Goal: Transaction & Acquisition: Purchase product/service

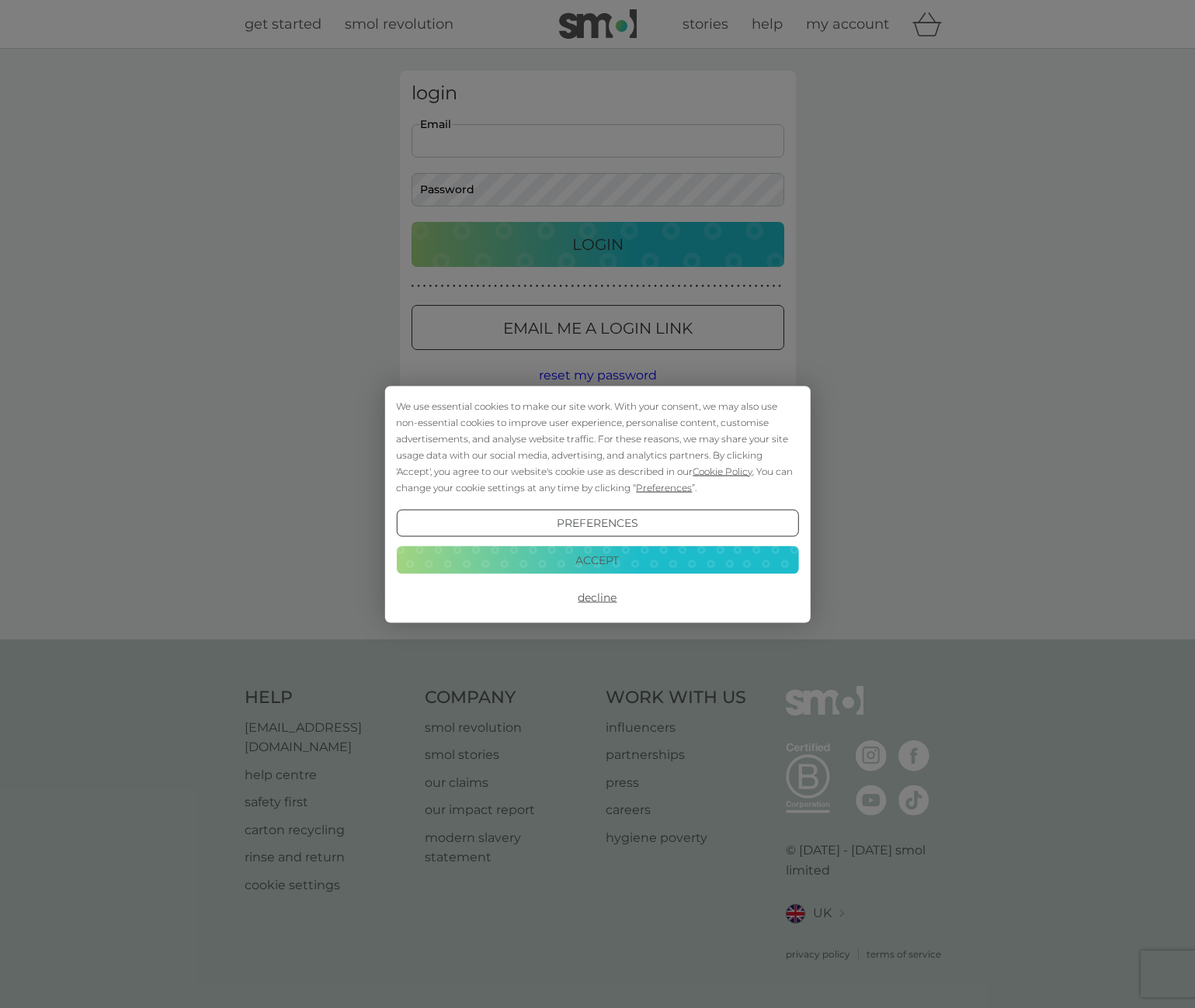
type input "helen-price-beauty@hotmail.com"
click at [604, 552] on button "Accept" at bounding box center [597, 560] width 402 height 28
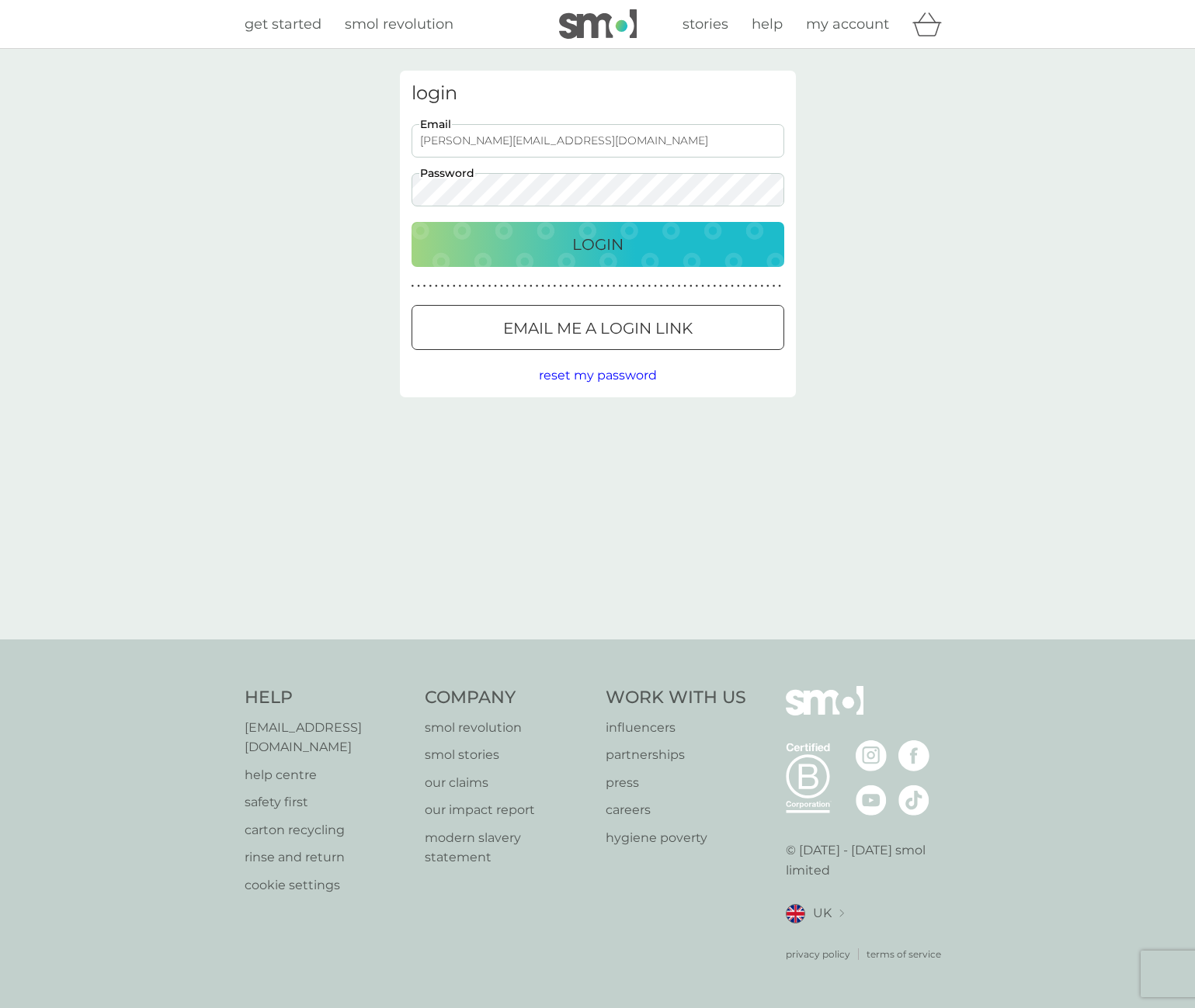
click at [614, 248] on p "Login" at bounding box center [598, 244] width 51 height 24
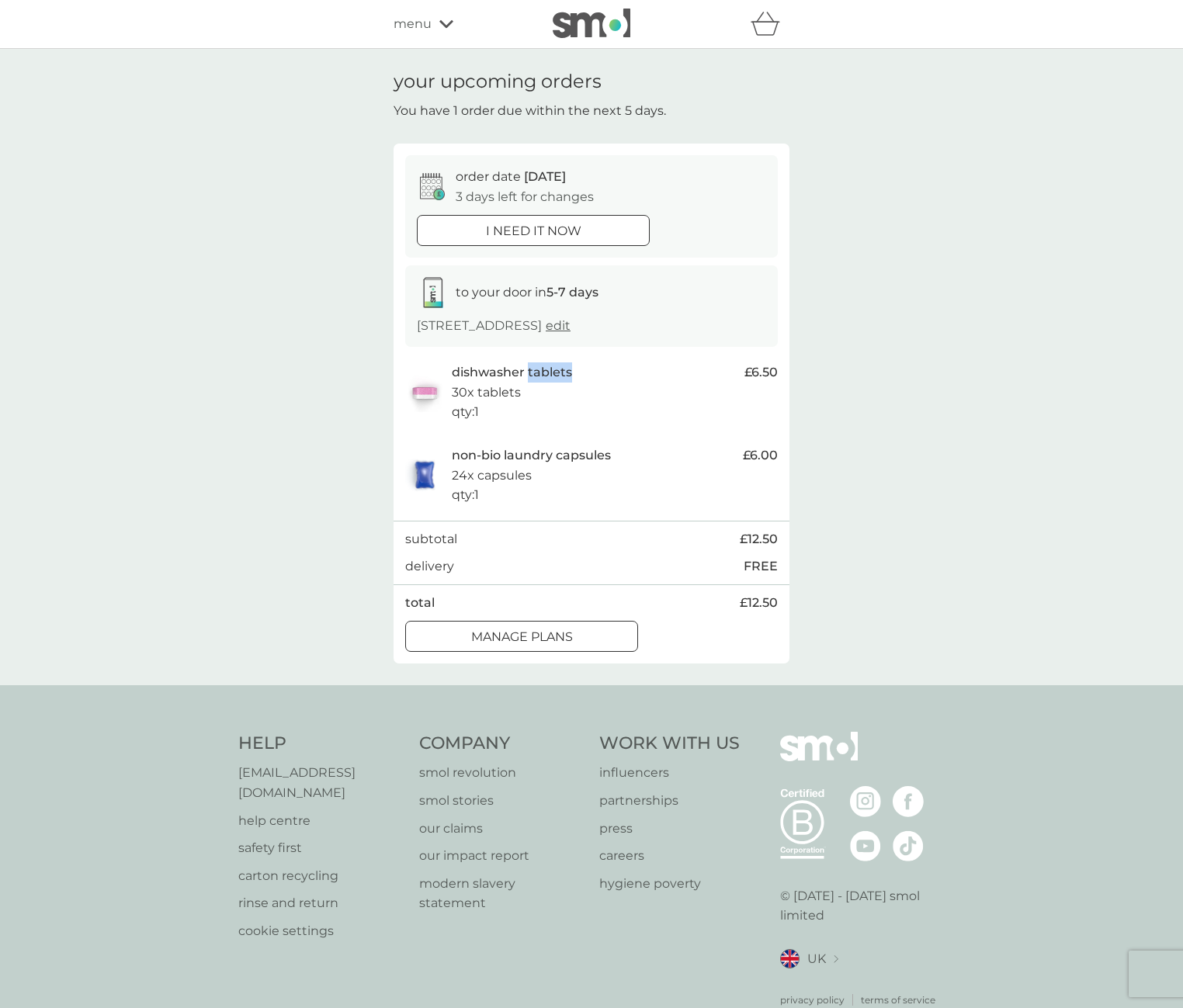
click at [496, 631] on div at bounding box center [522, 636] width 56 height 16
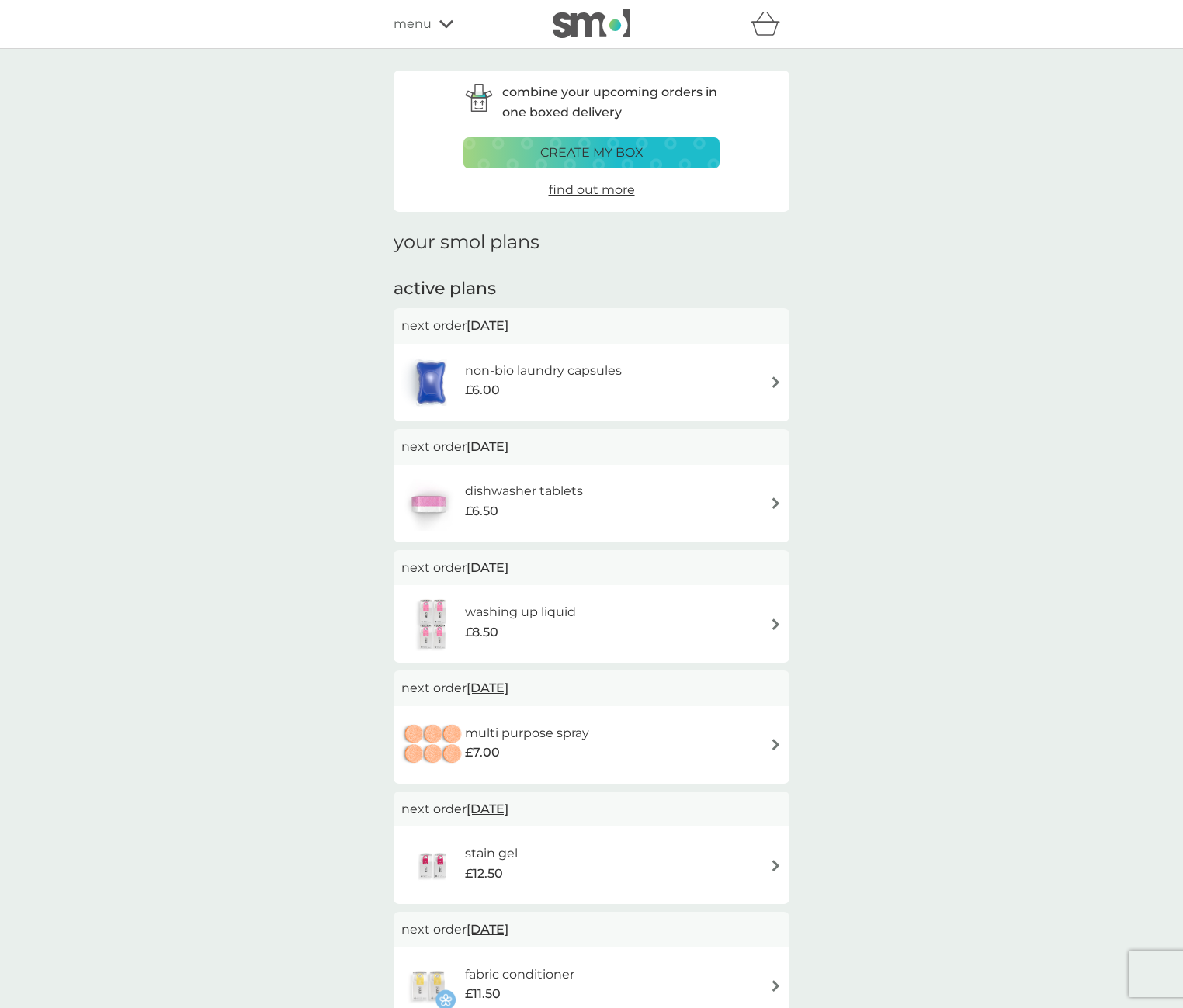
click at [777, 501] on img at bounding box center [776, 503] width 12 height 12
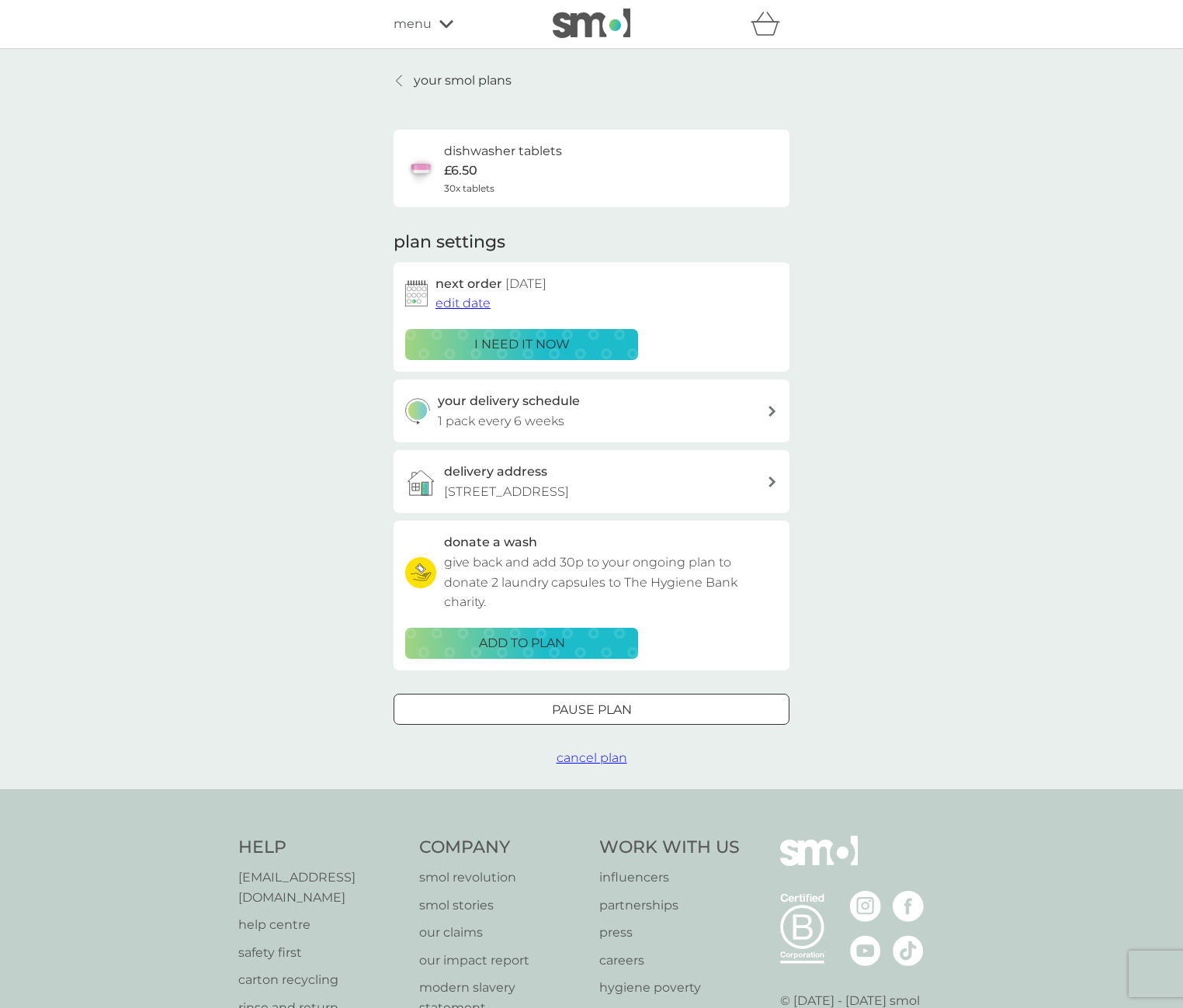
click at [465, 300] on span "edit date" at bounding box center [463, 303] width 55 height 15
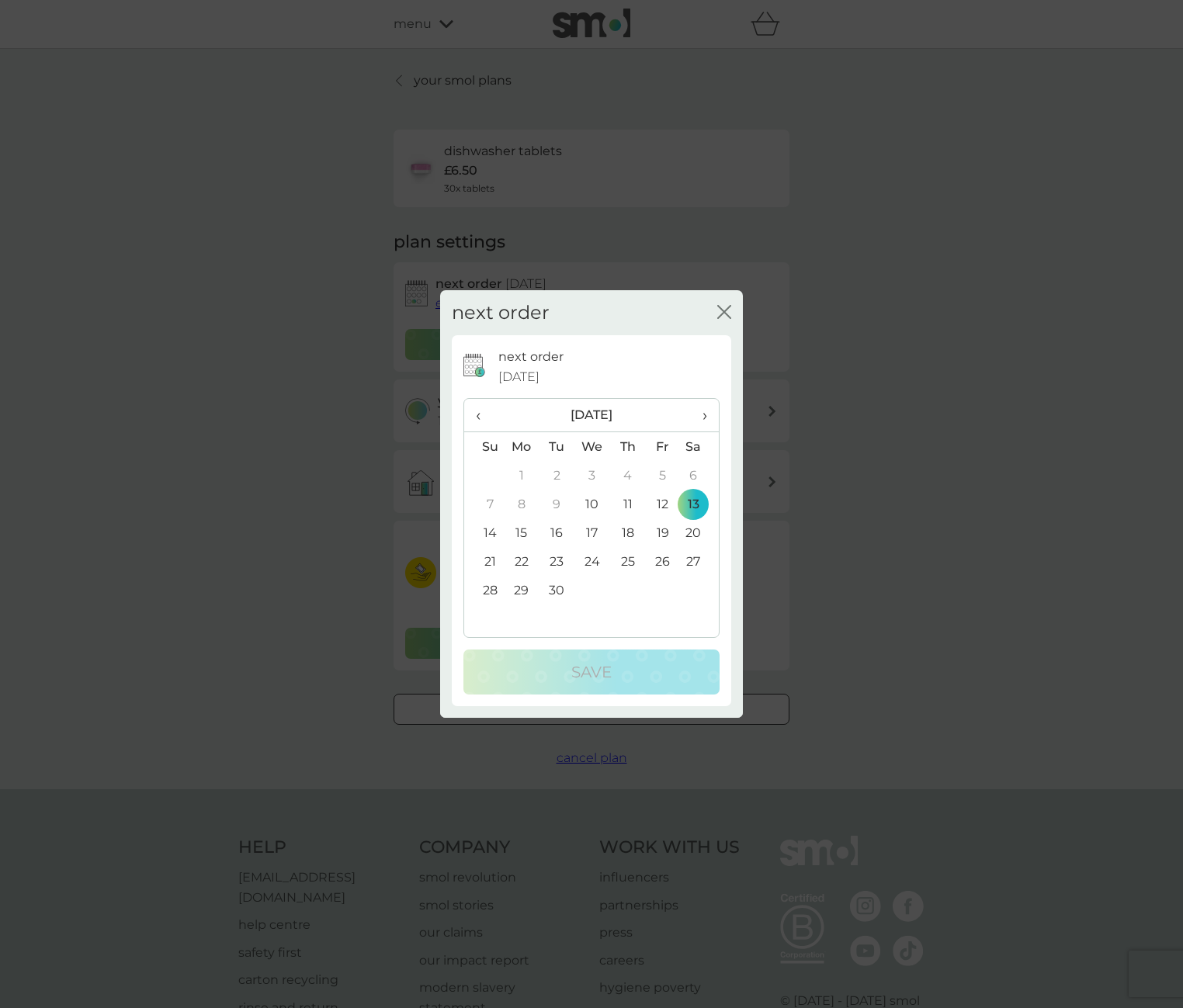
click at [703, 411] on span "›" at bounding box center [699, 415] width 15 height 33
click at [692, 504] on td "13" at bounding box center [699, 504] width 39 height 29
click at [586, 667] on p "Save" at bounding box center [592, 672] width 40 height 24
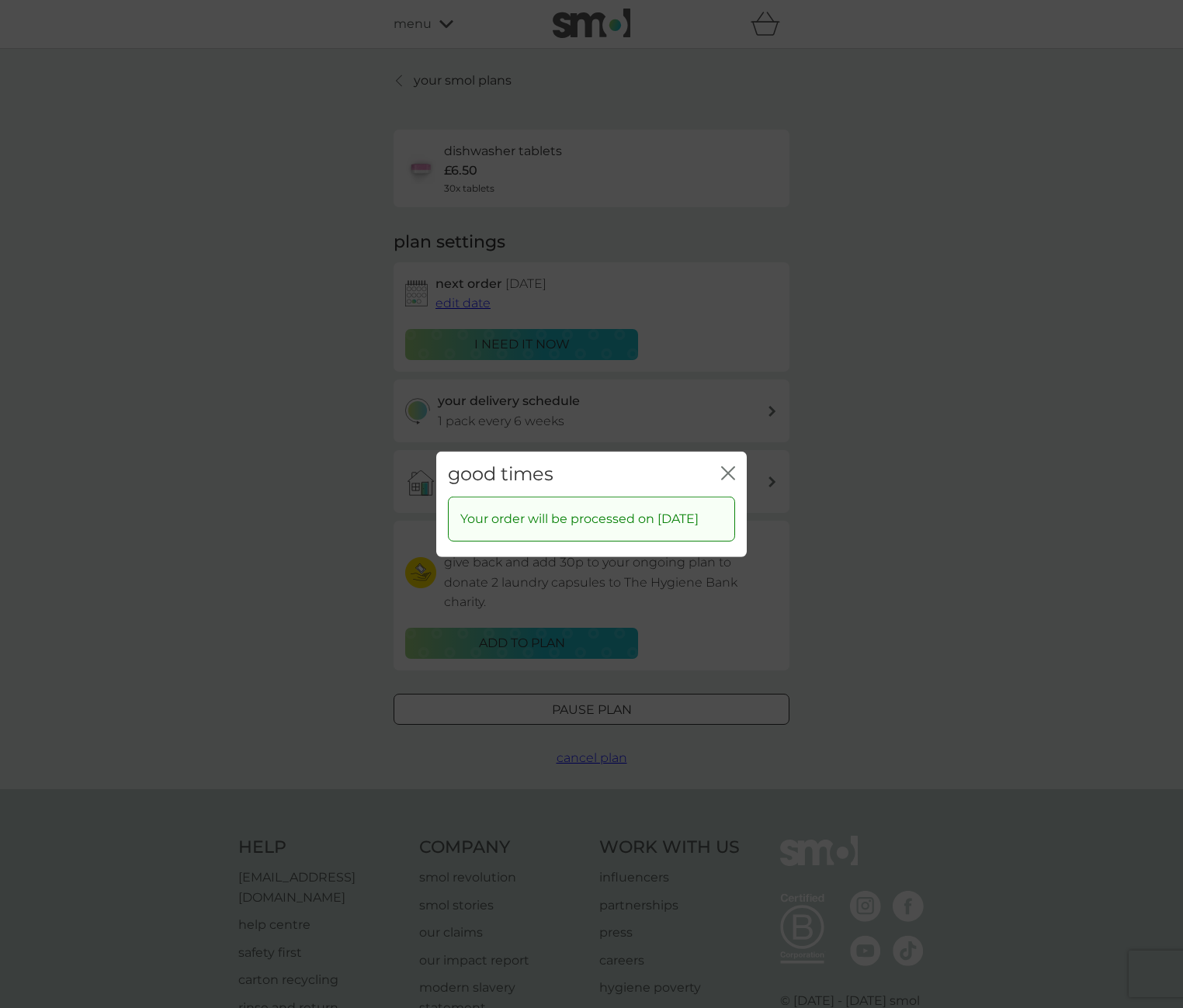
click at [723, 466] on icon "close" at bounding box center [728, 473] width 14 height 14
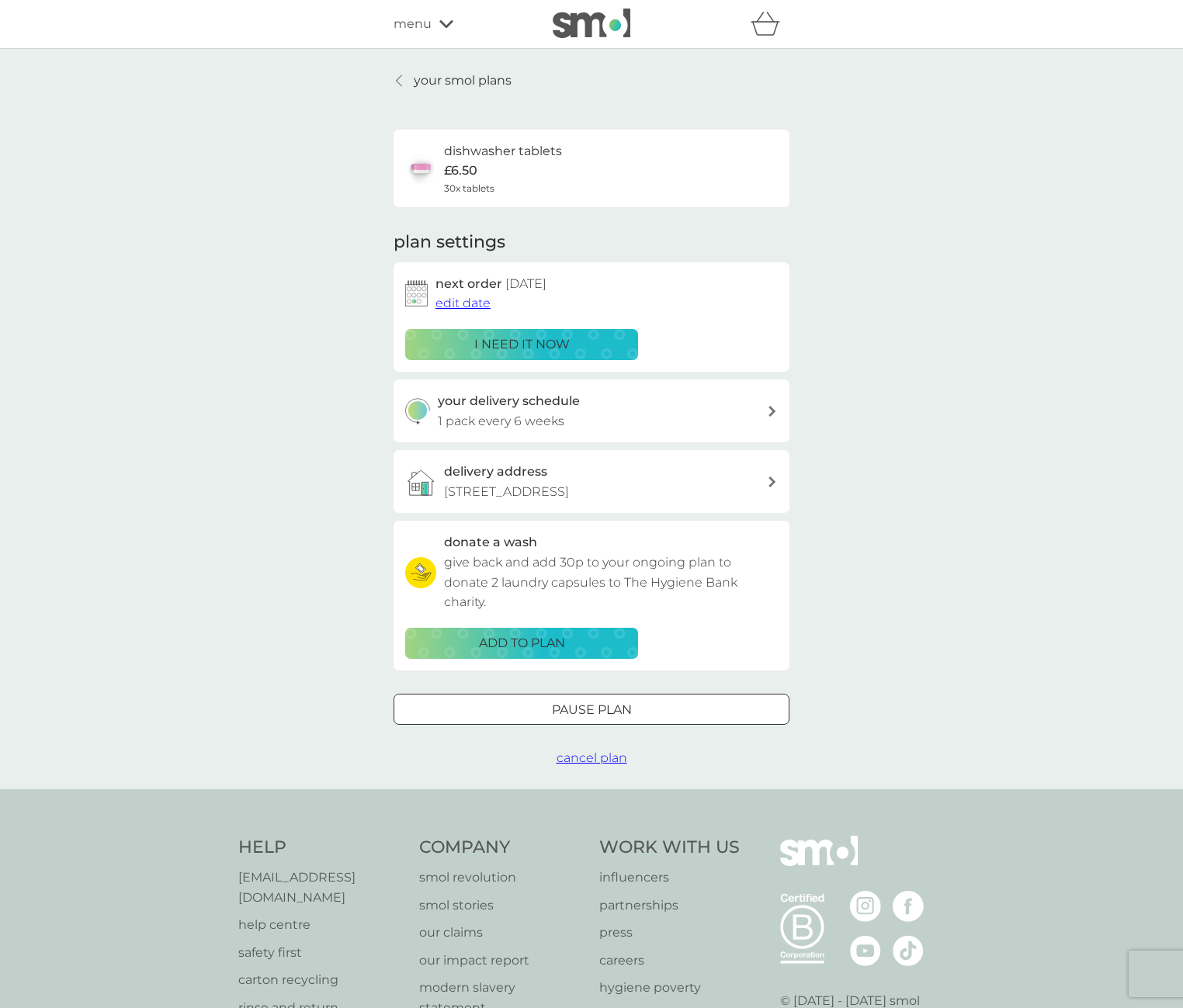
click at [781, 406] on div "your delivery schedule 1 pack every 6 weeks" at bounding box center [592, 410] width 396 height 63
select select "42"
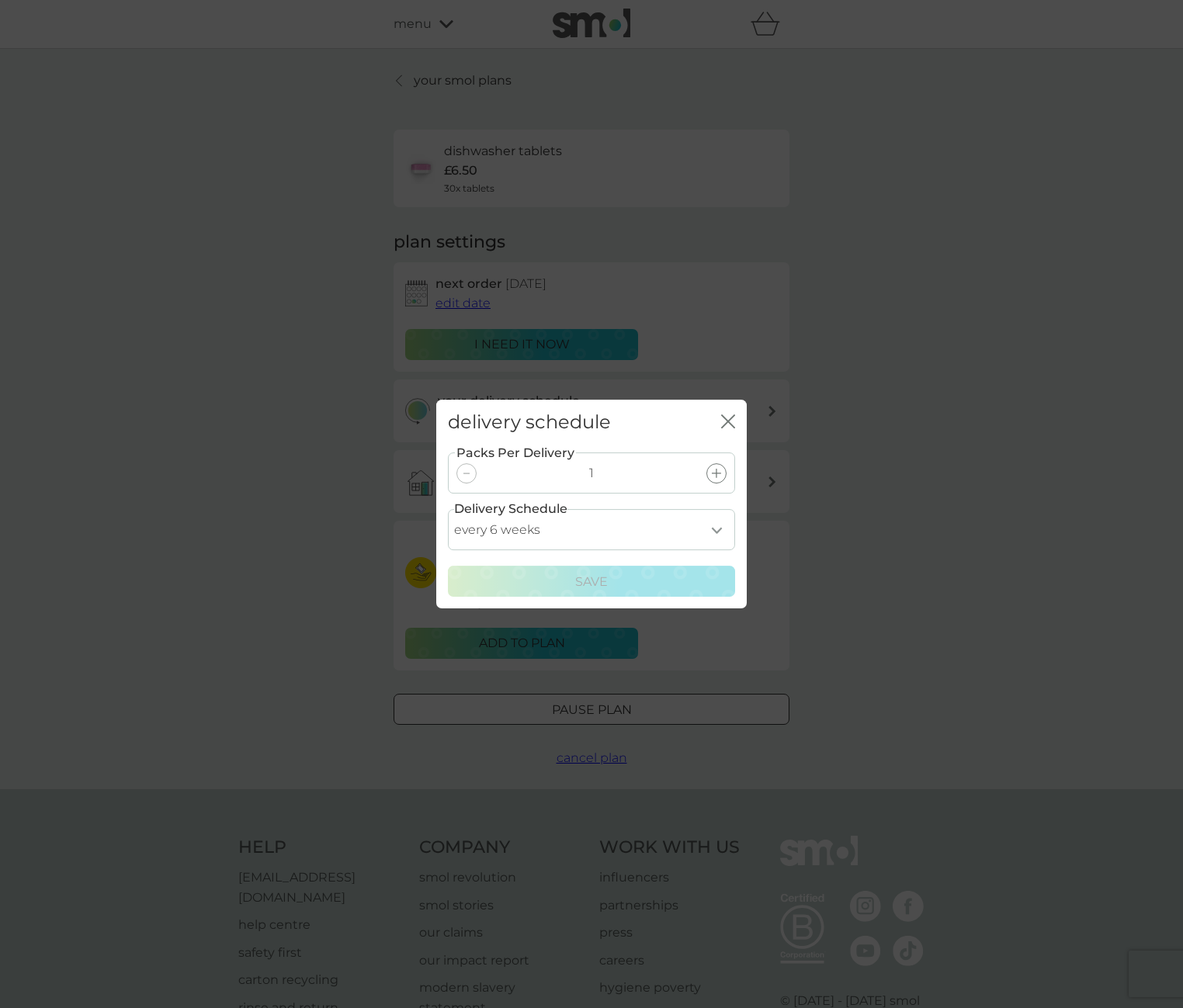
click at [731, 421] on icon "close" at bounding box center [728, 421] width 14 height 14
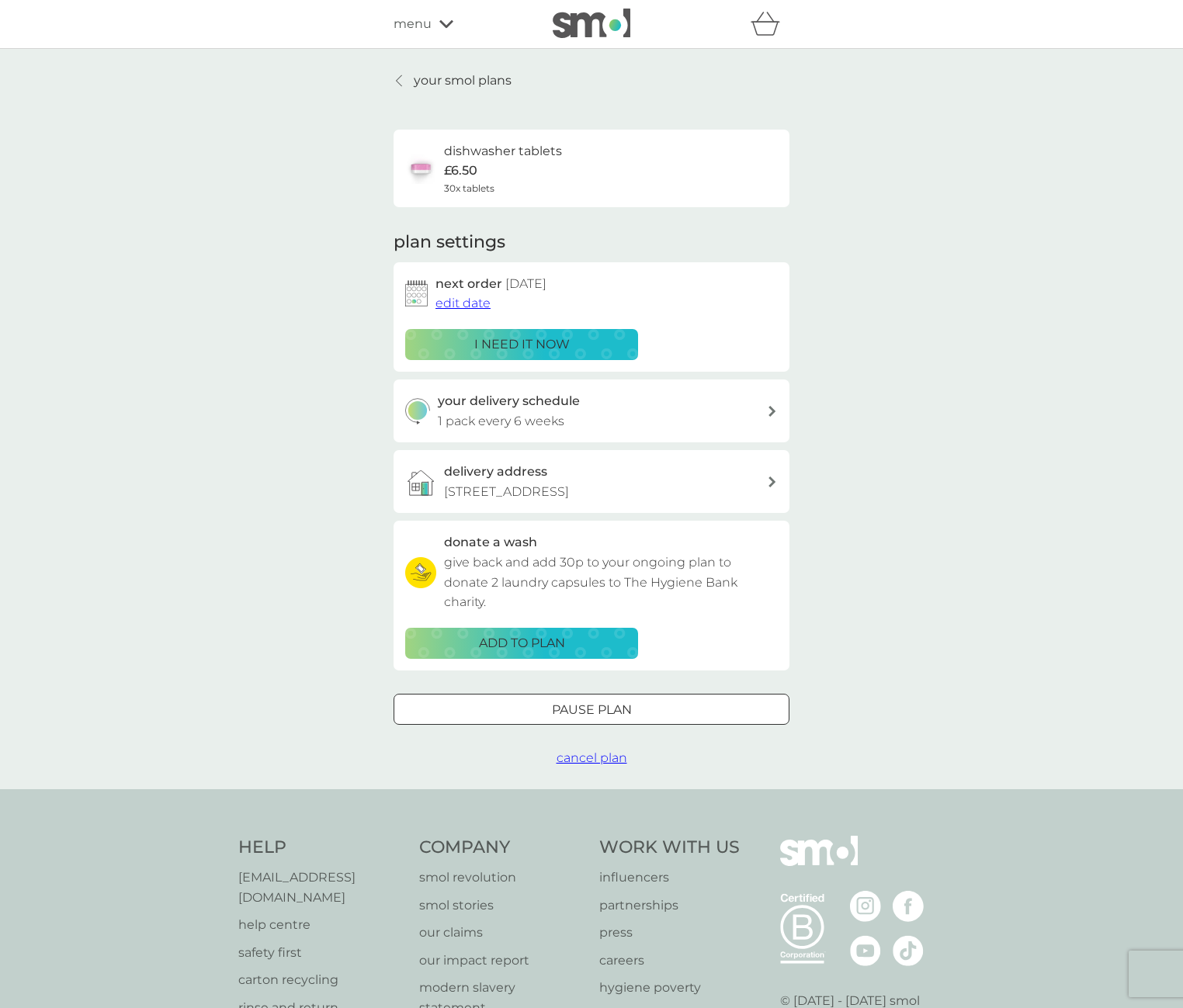
click at [399, 80] on icon at bounding box center [399, 80] width 6 height 13
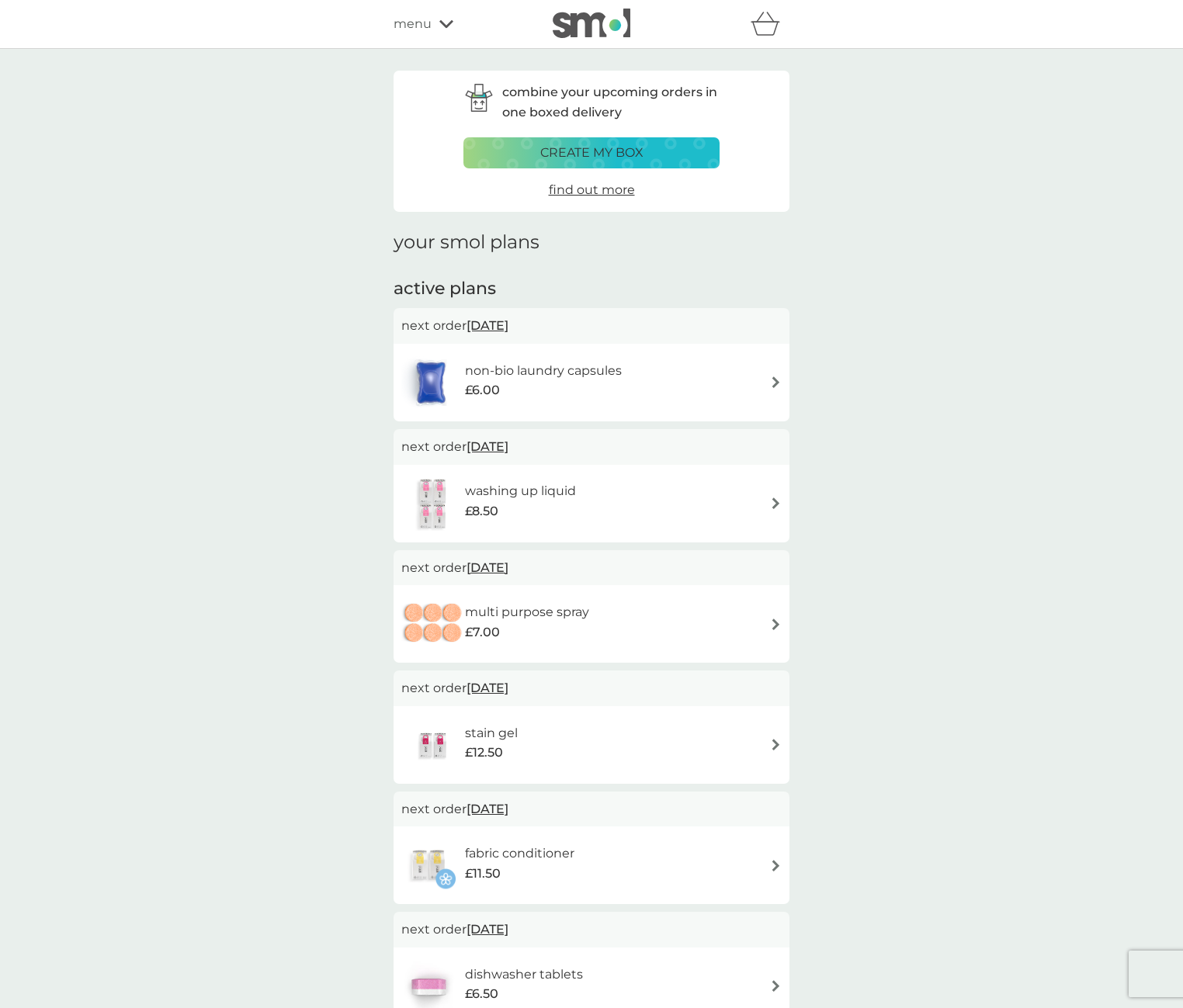
click at [581, 148] on p "create my box" at bounding box center [592, 153] width 104 height 20
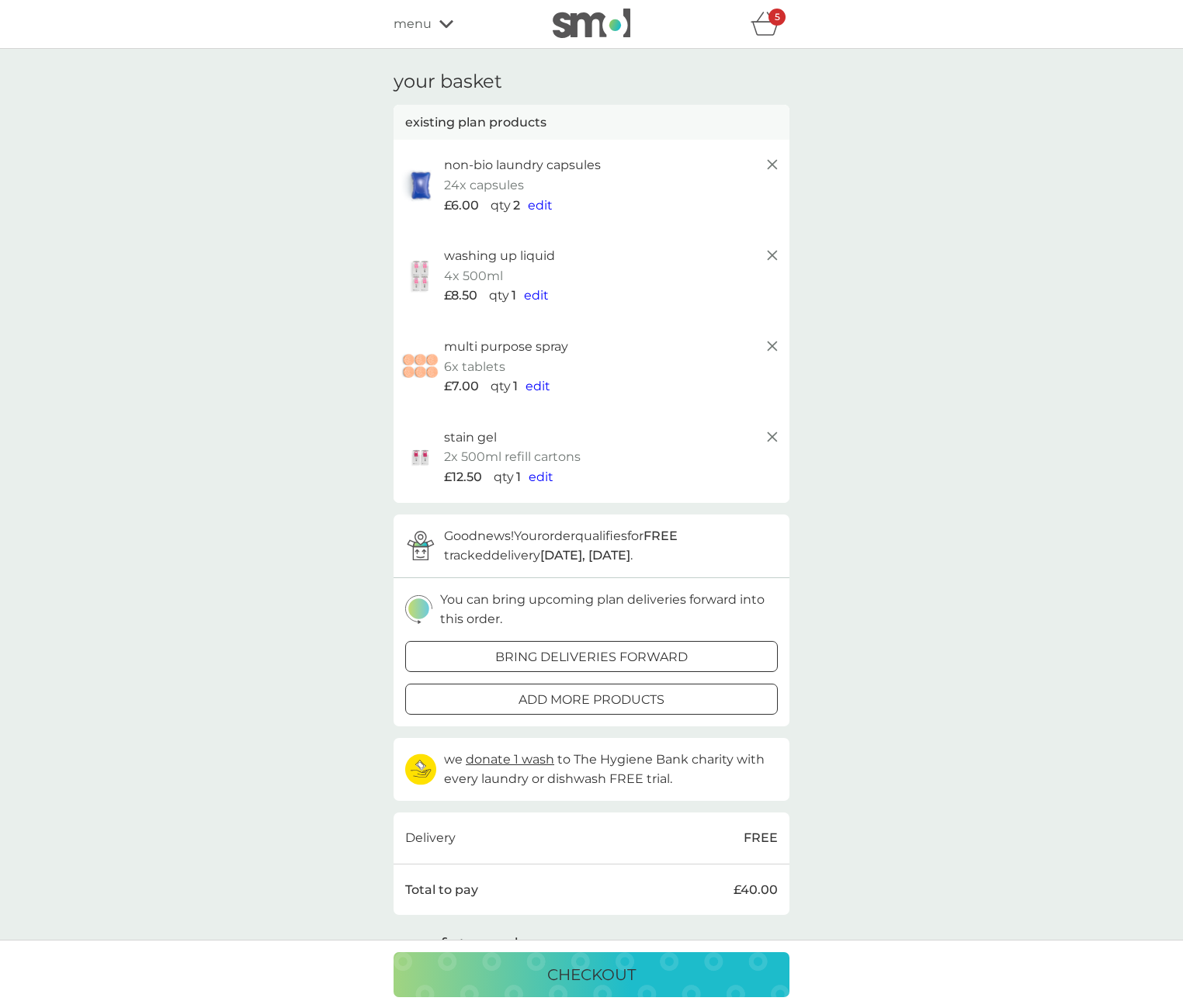
click at [537, 290] on span "edit" at bounding box center [536, 296] width 24 height 15
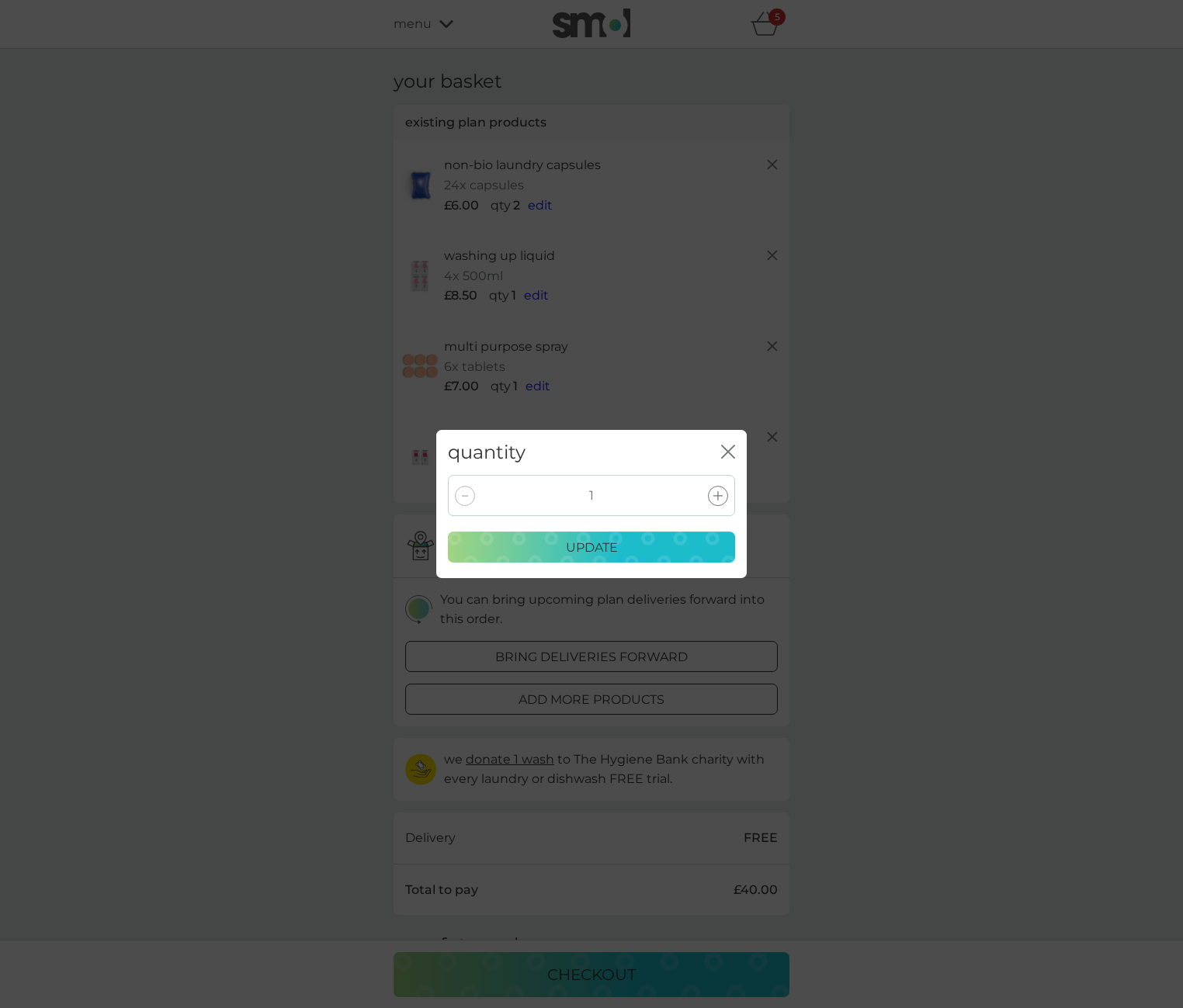
click at [729, 449] on icon "close" at bounding box center [728, 452] width 14 height 14
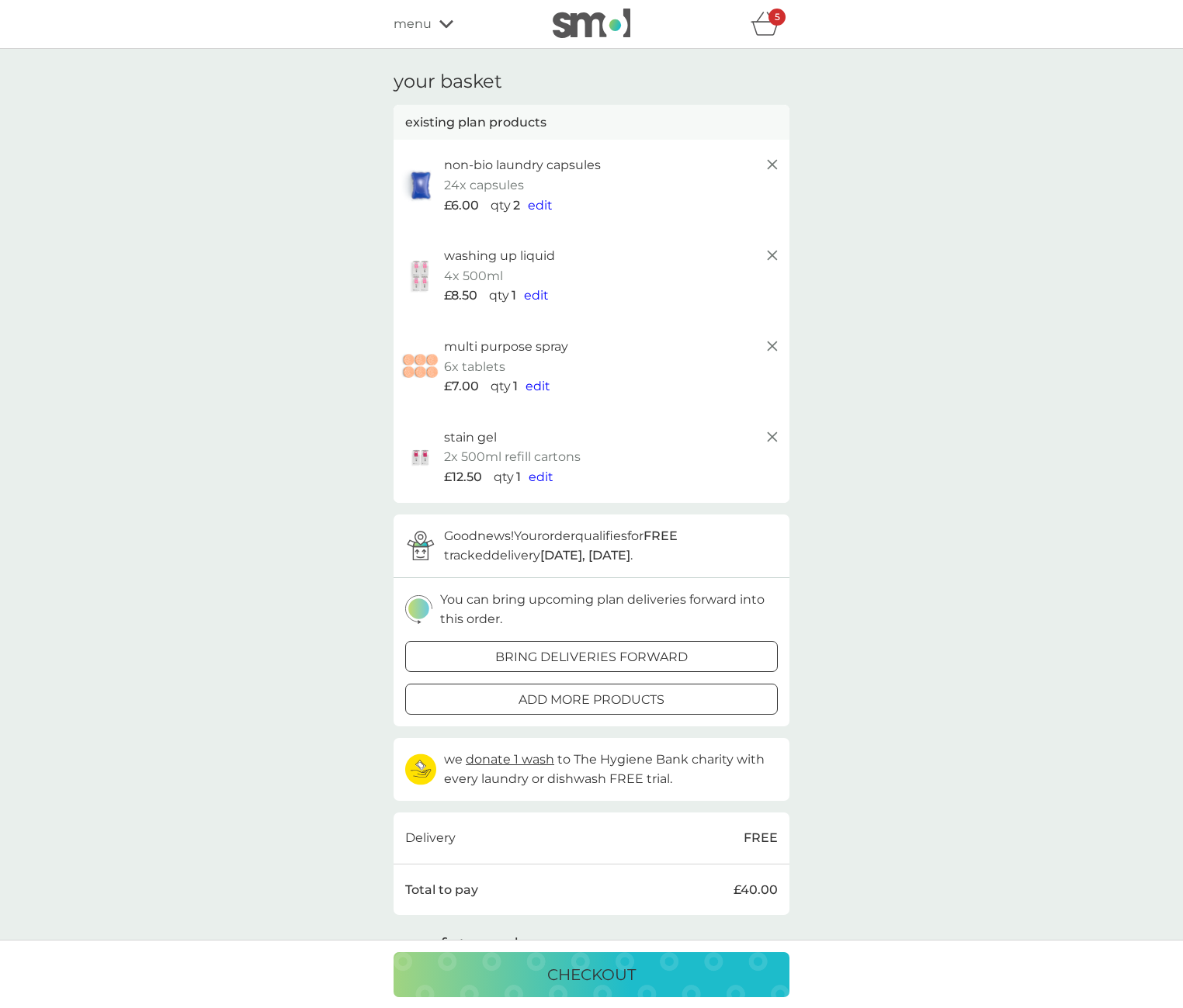
click at [775, 341] on line at bounding box center [772, 346] width 9 height 9
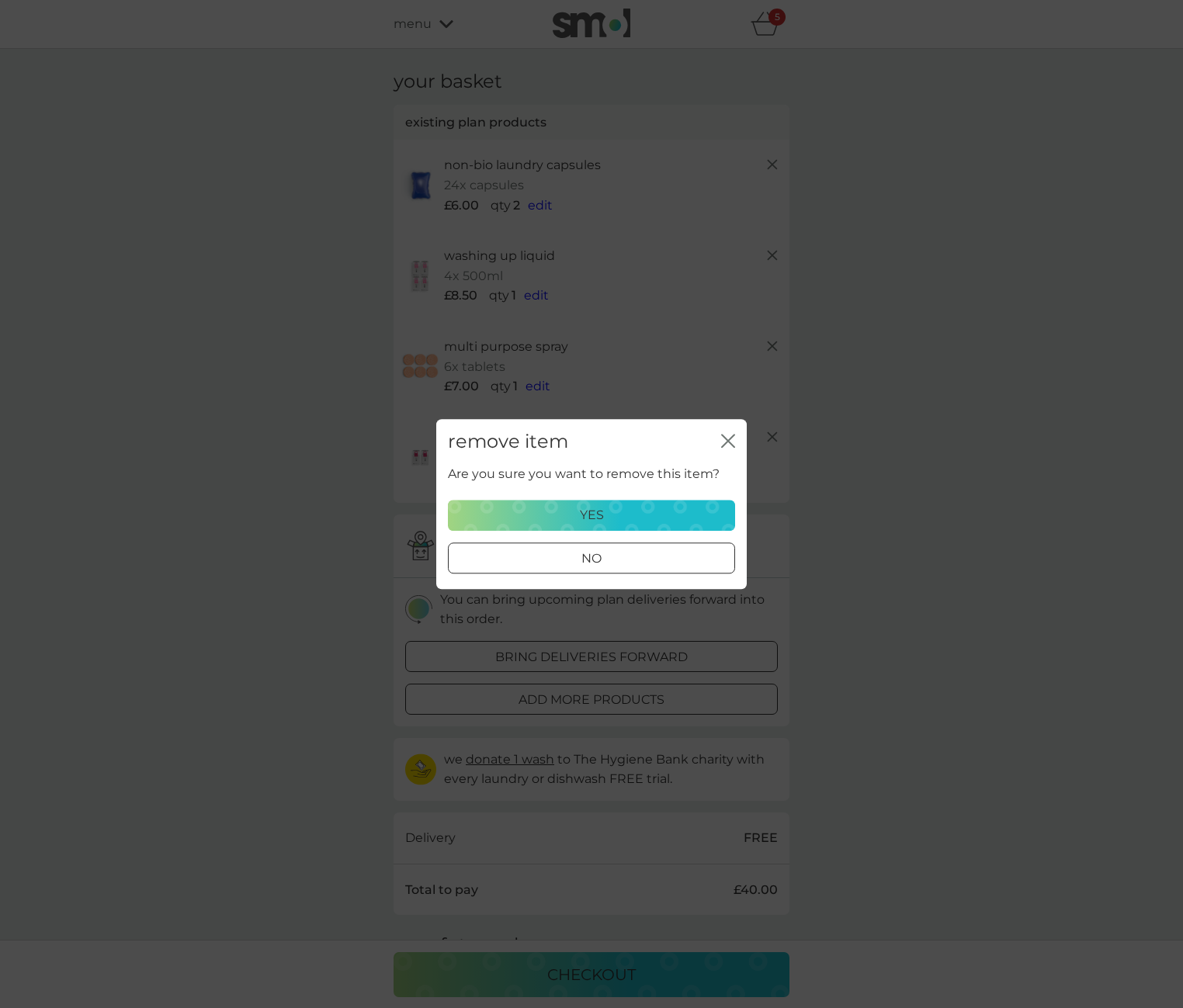
click at [630, 512] on div "yes" at bounding box center [591, 516] width 267 height 20
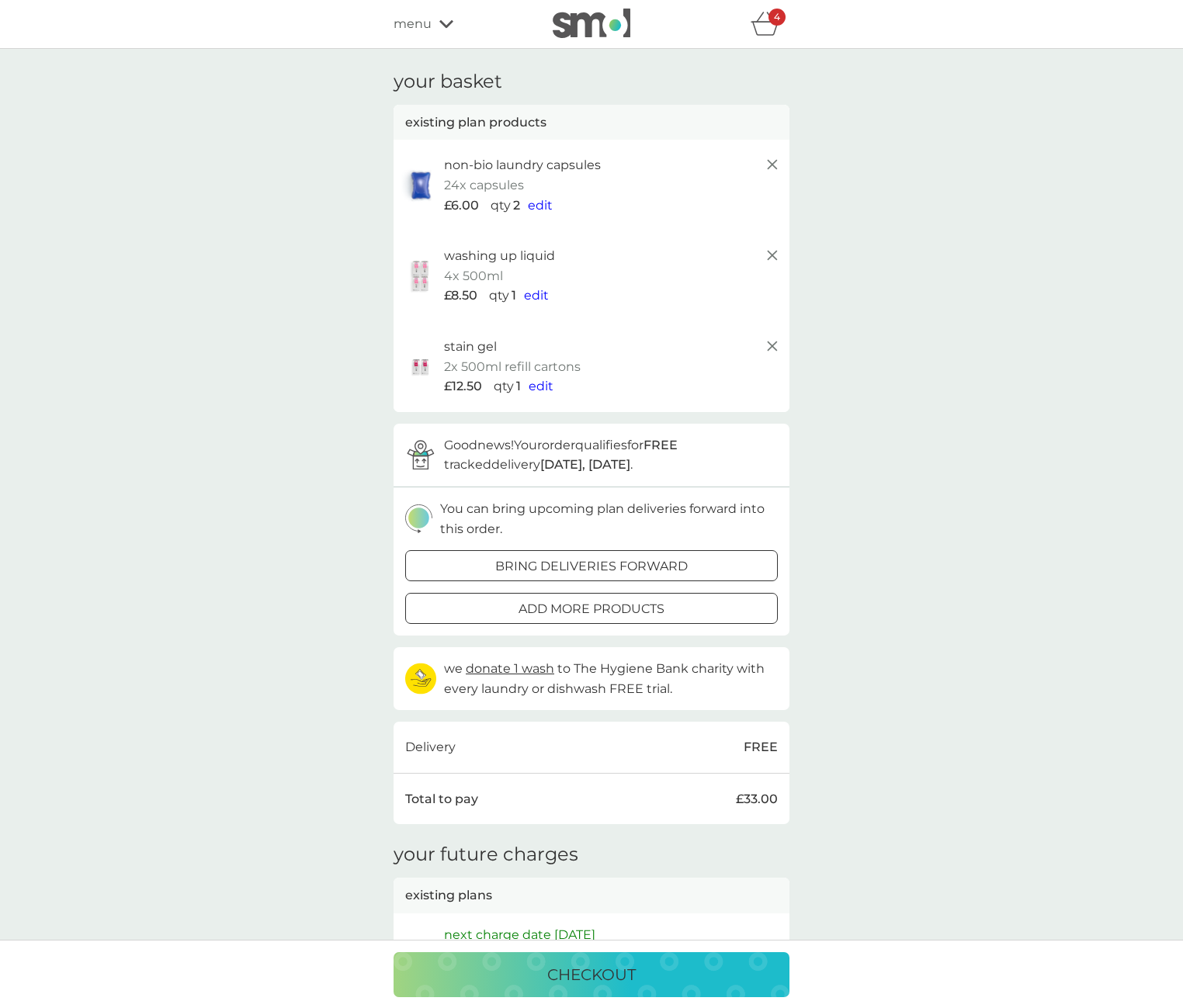
click at [659, 599] on p "add more products" at bounding box center [591, 609] width 146 height 20
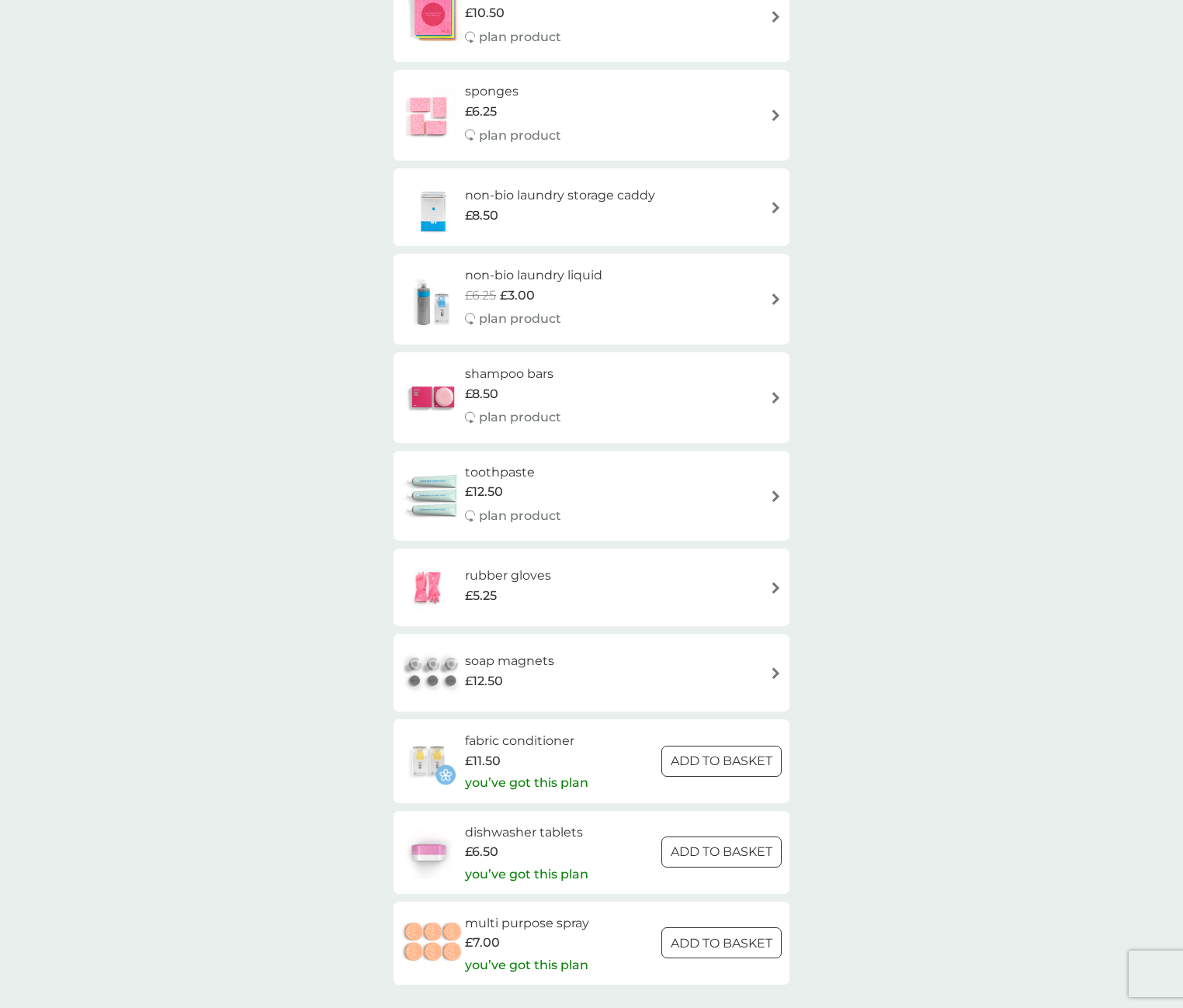
scroll to position [1461, 0]
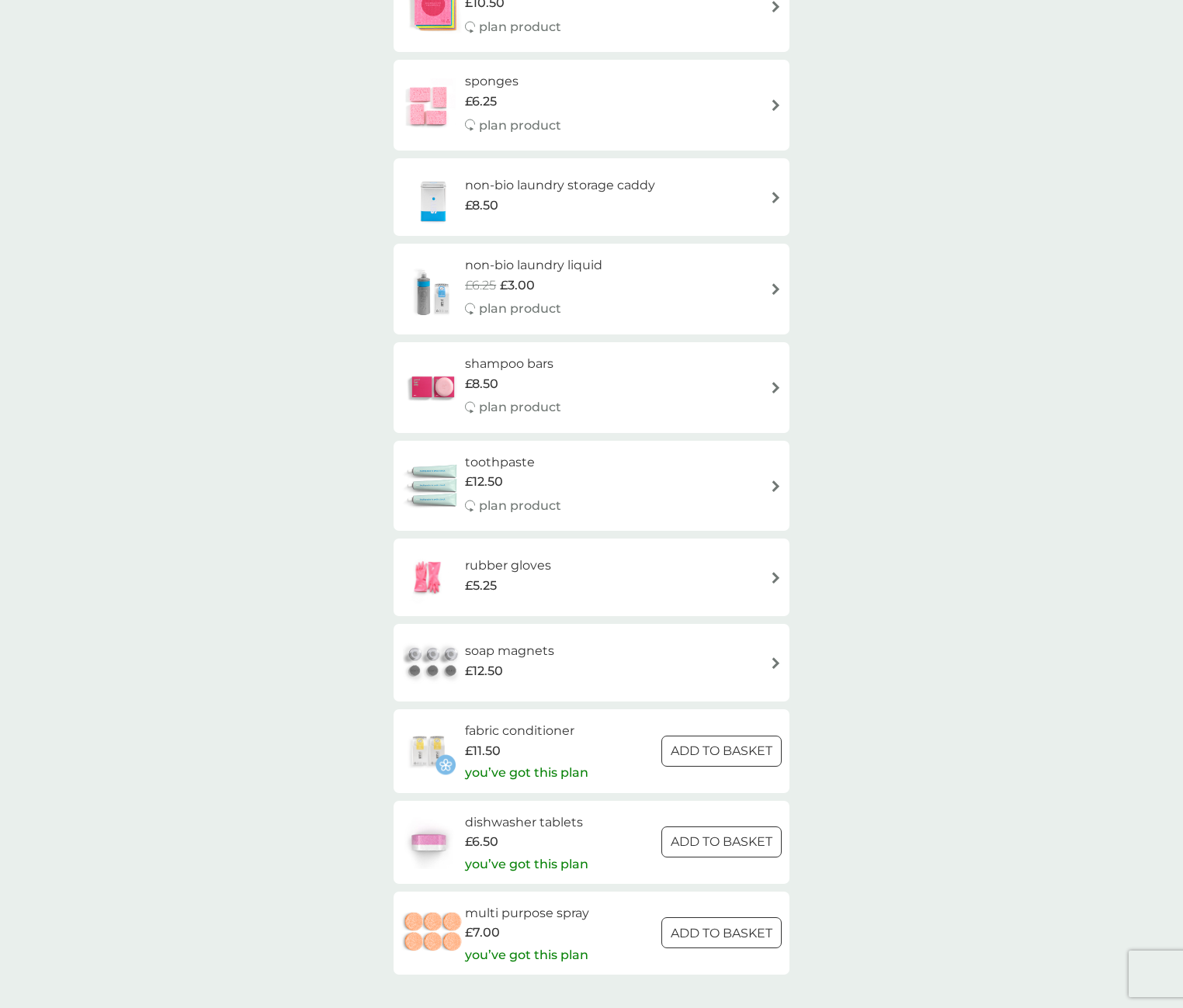
click at [736, 743] on div at bounding box center [721, 751] width 56 height 16
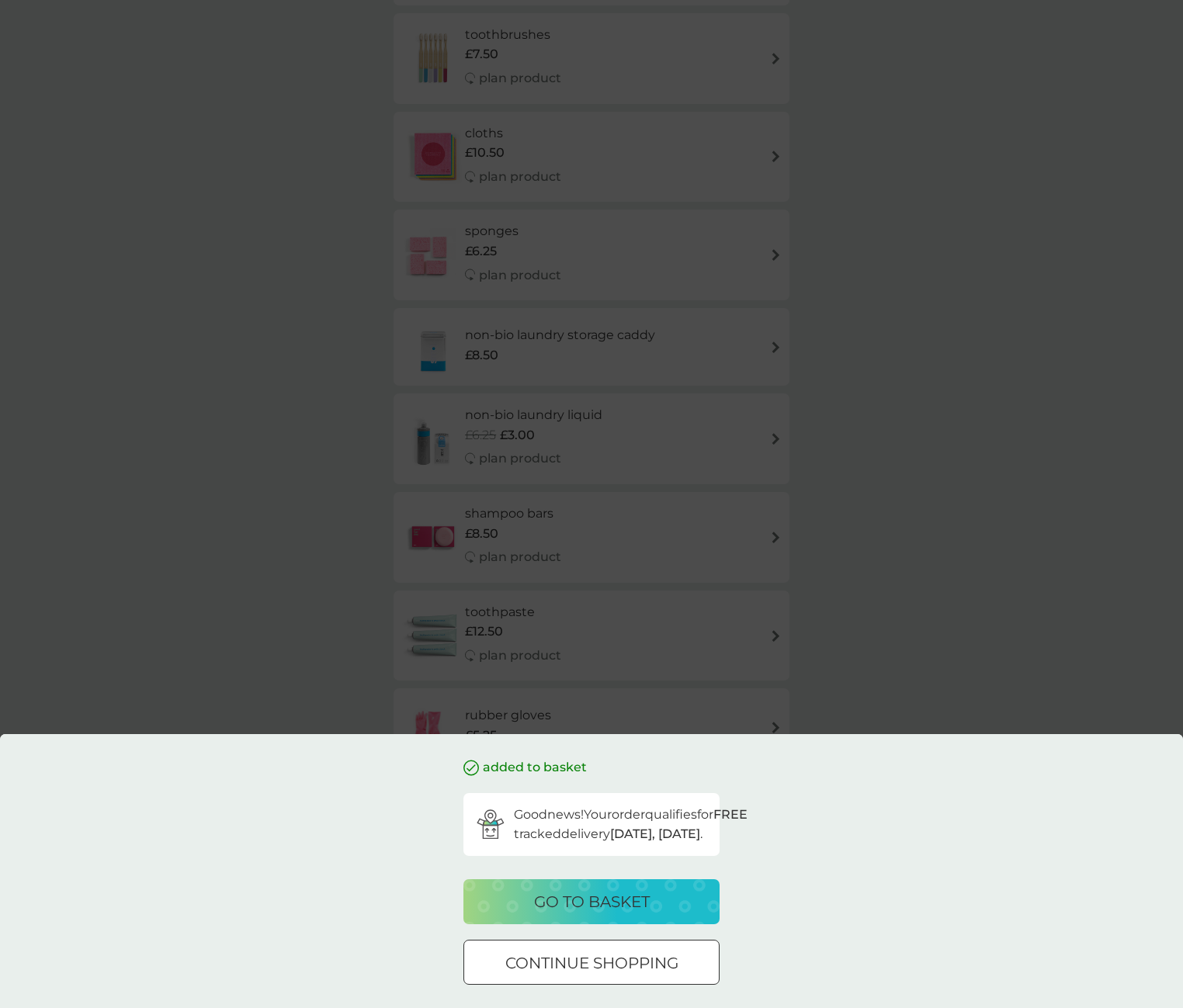
scroll to position [1037, 0]
click at [617, 968] on div at bounding box center [592, 963] width 56 height 16
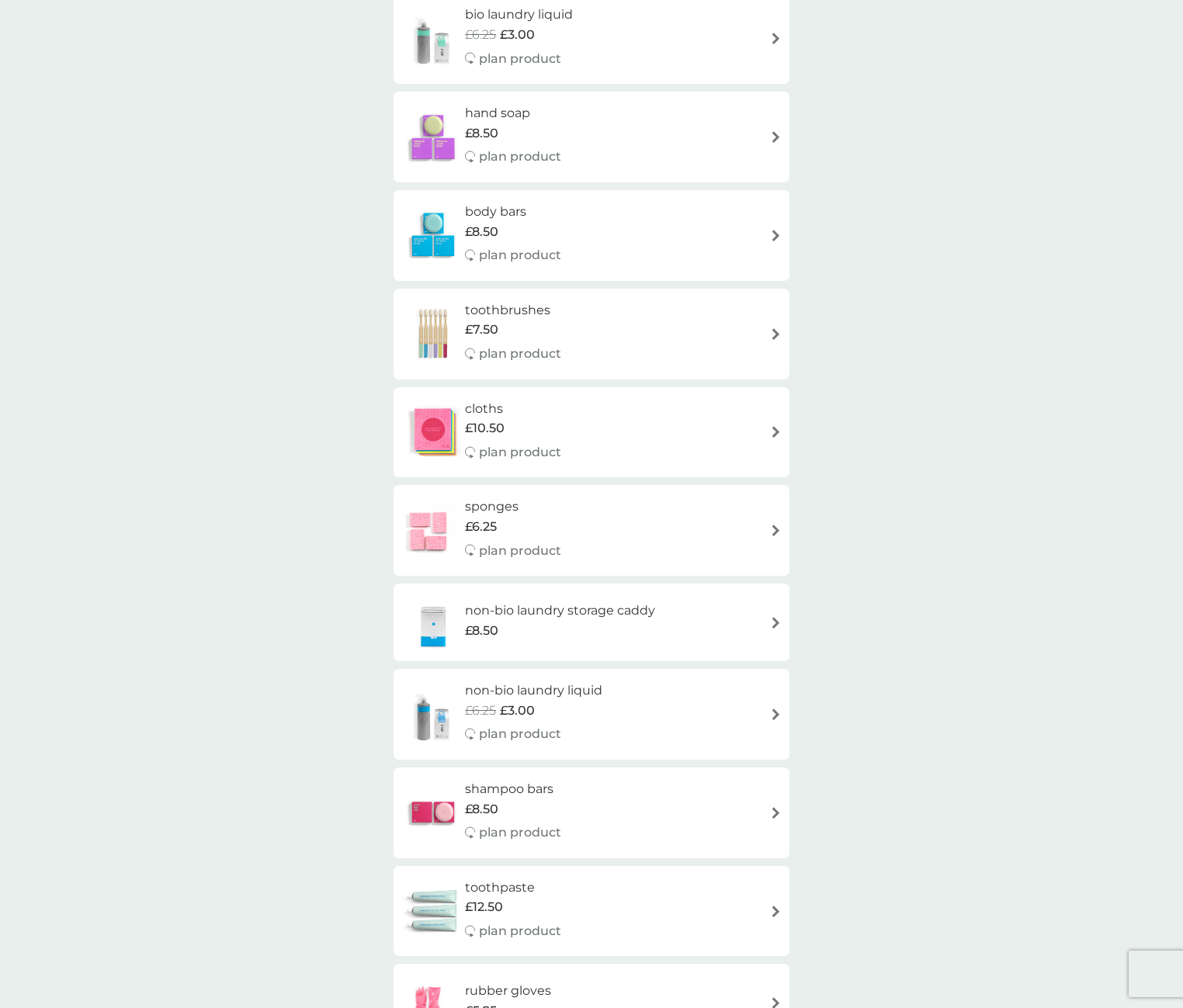
click at [772, 617] on img at bounding box center [776, 623] width 12 height 12
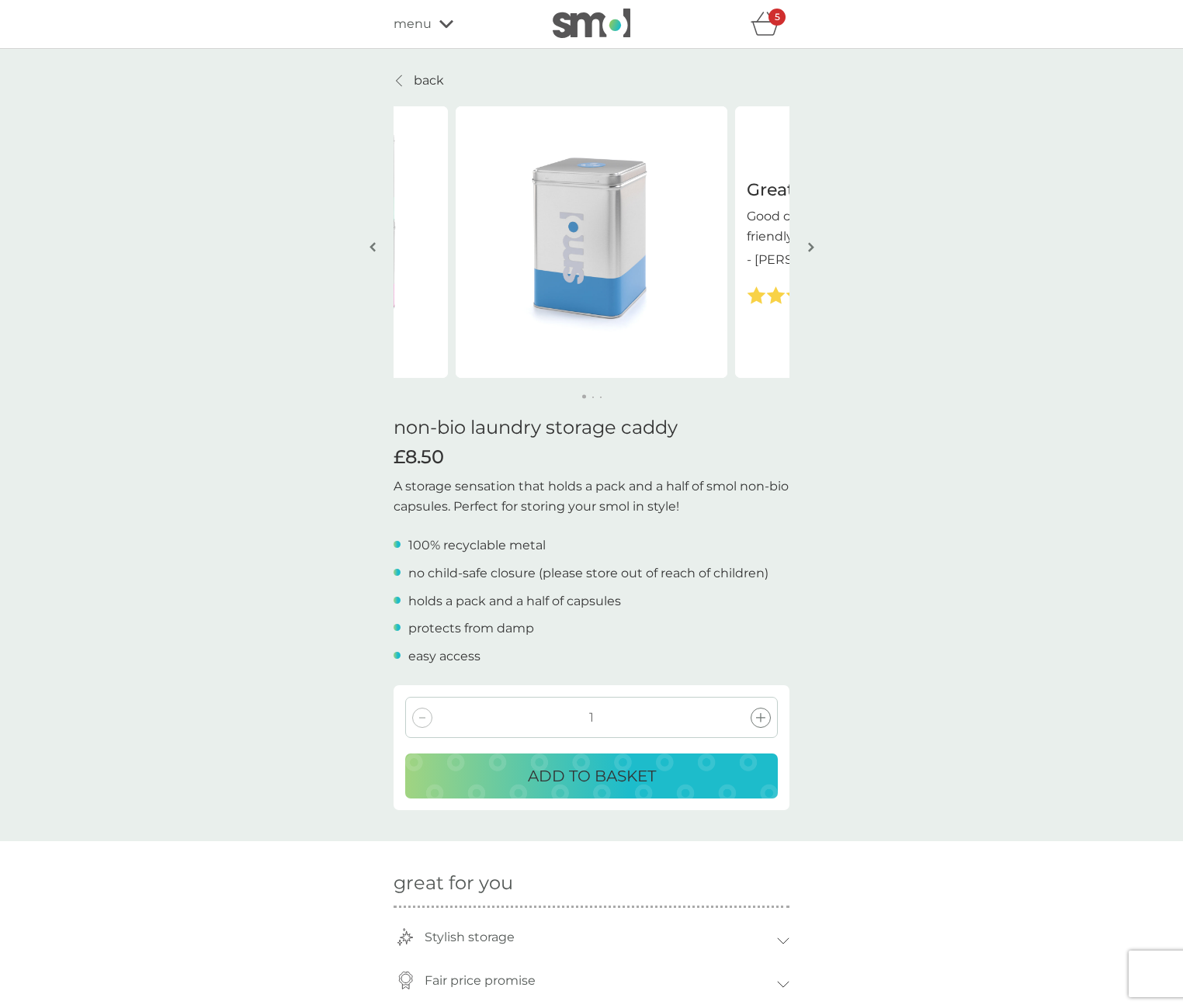
click at [600, 769] on p "ADD TO BASKET" at bounding box center [592, 775] width 128 height 24
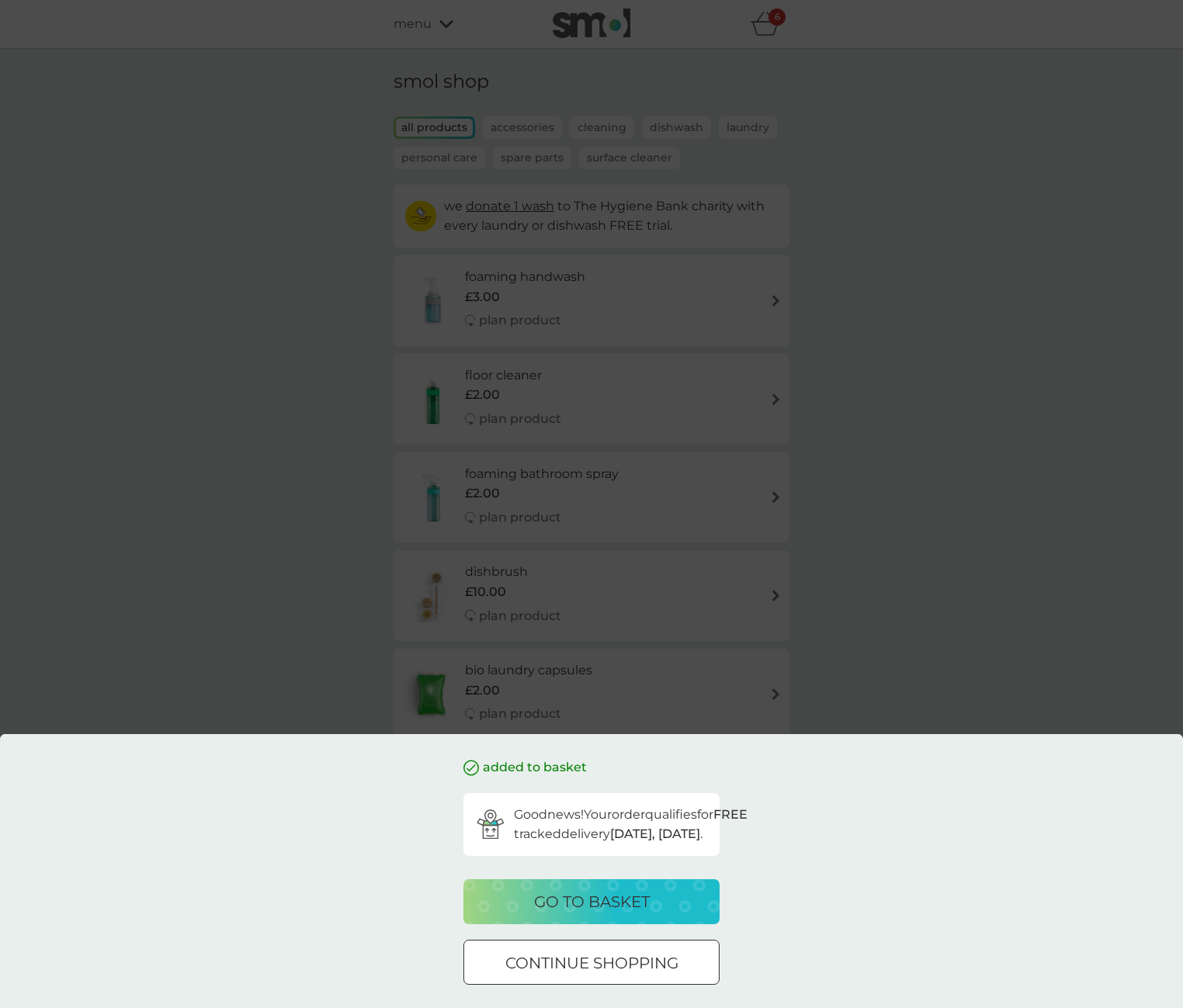
click at [623, 968] on p "continue shopping" at bounding box center [592, 962] width 173 height 24
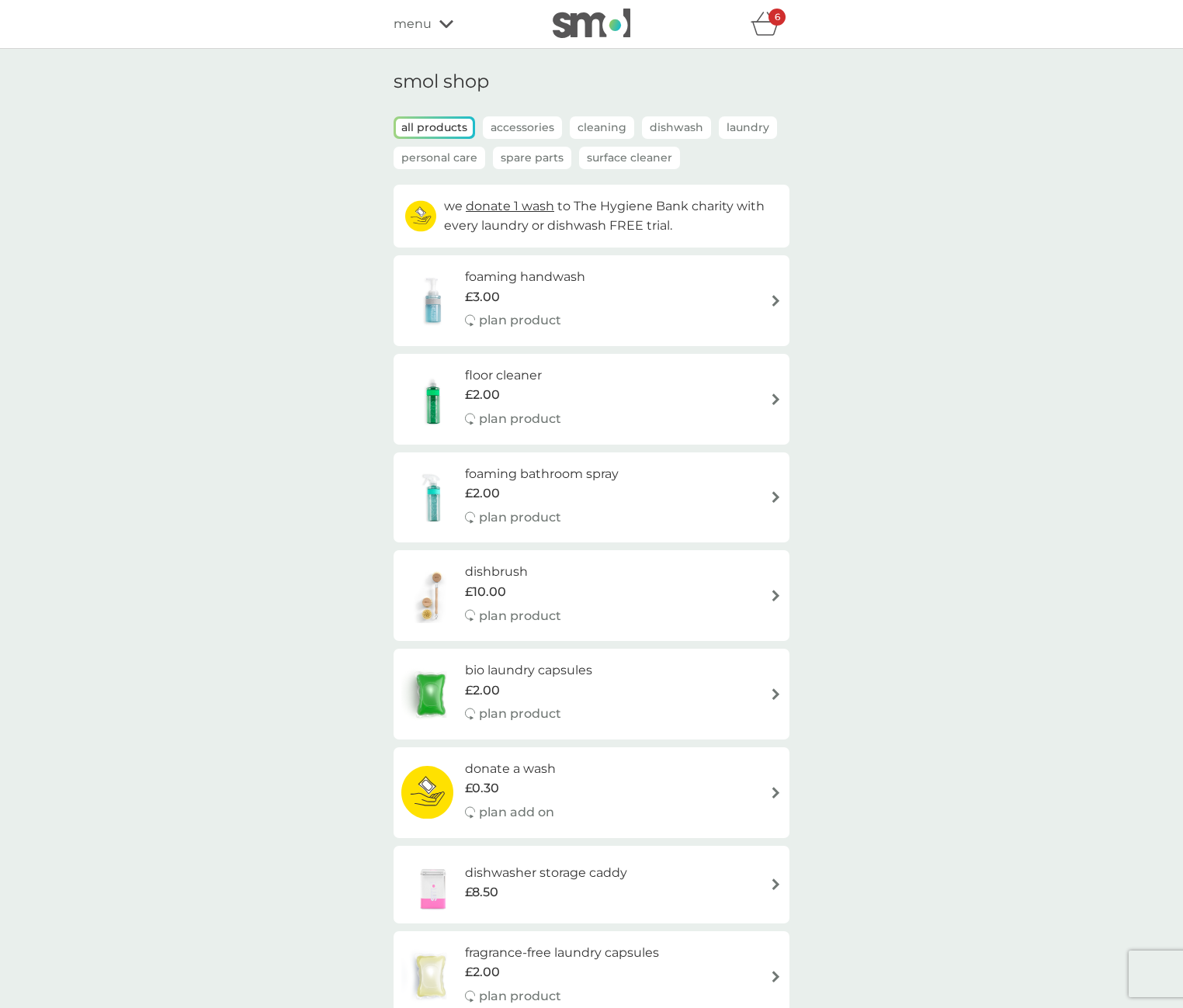
click at [764, 19] on icon "basket" at bounding box center [765, 24] width 29 height 24
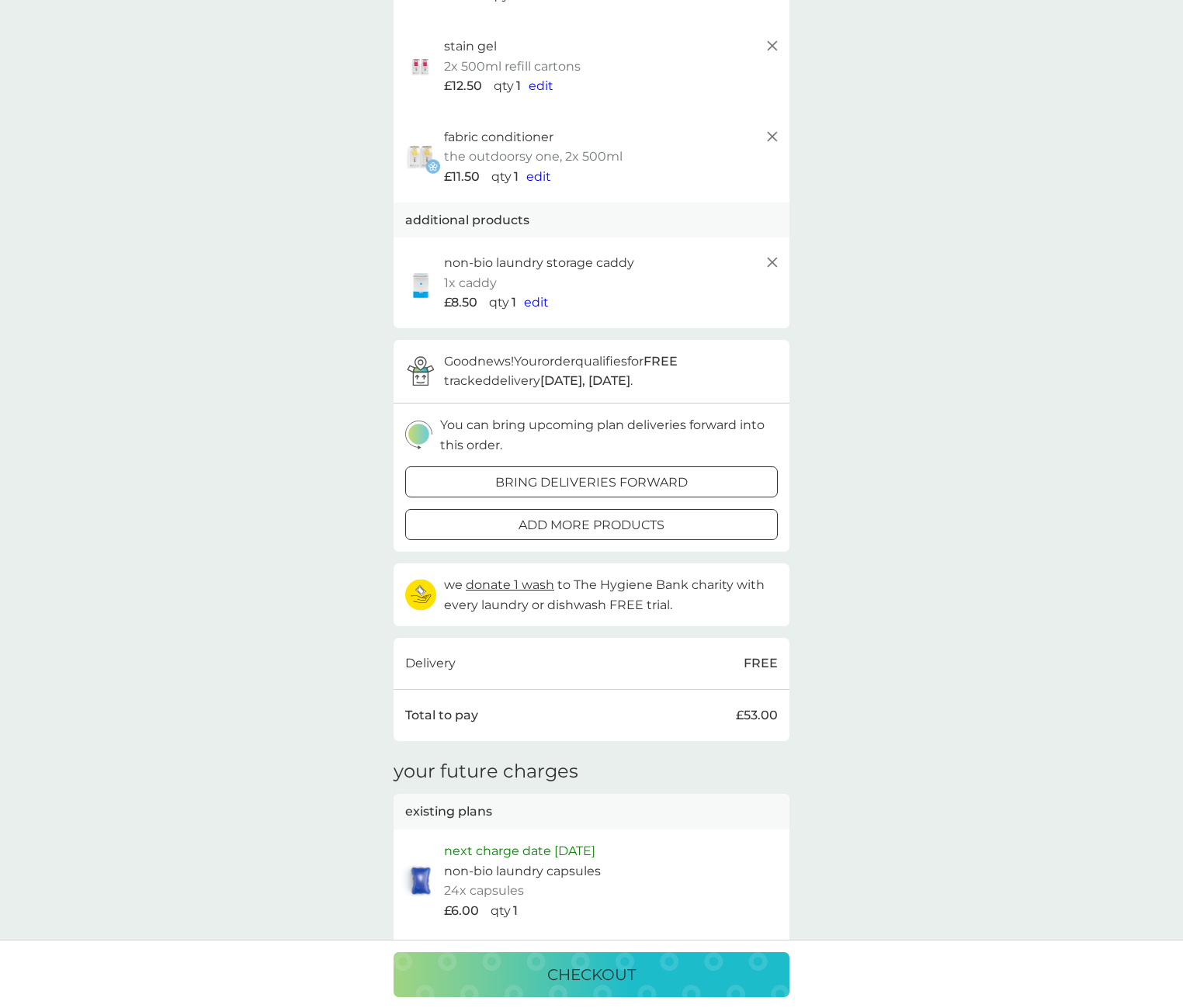
scroll to position [286, 0]
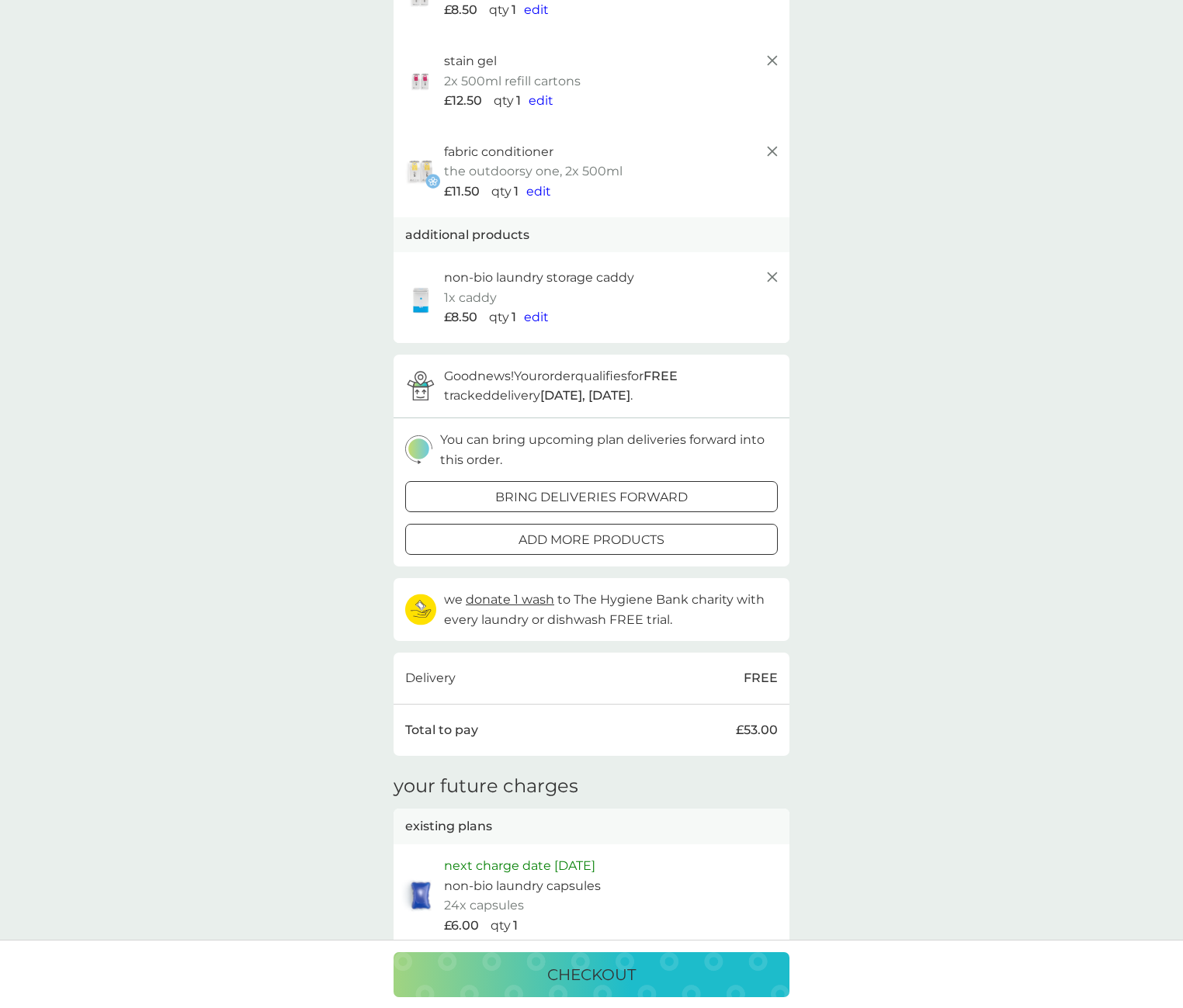
click at [657, 487] on p "bring deliveries forward" at bounding box center [592, 497] width 192 height 20
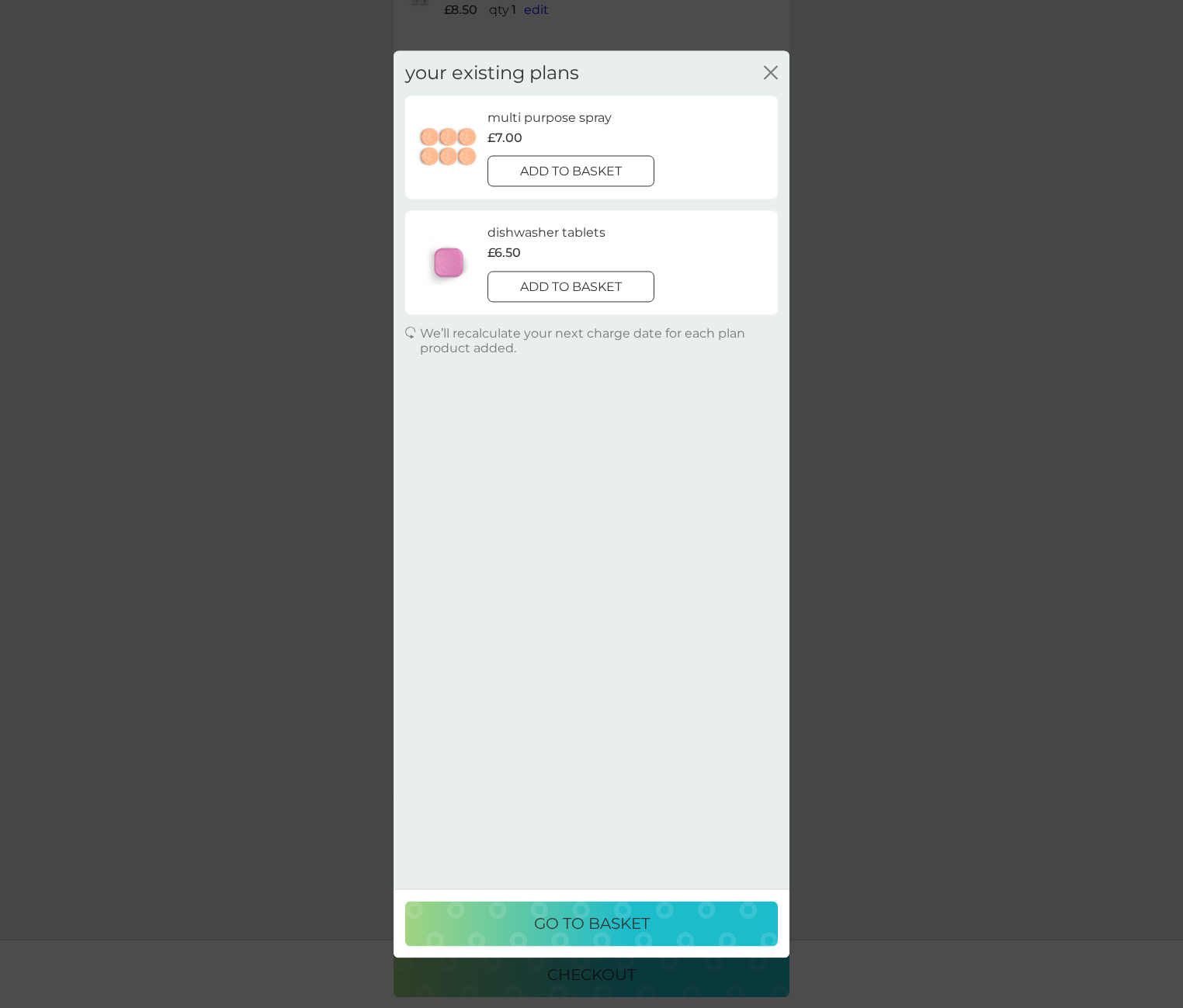
click at [763, 69] on icon "close" at bounding box center [770, 72] width 14 height 14
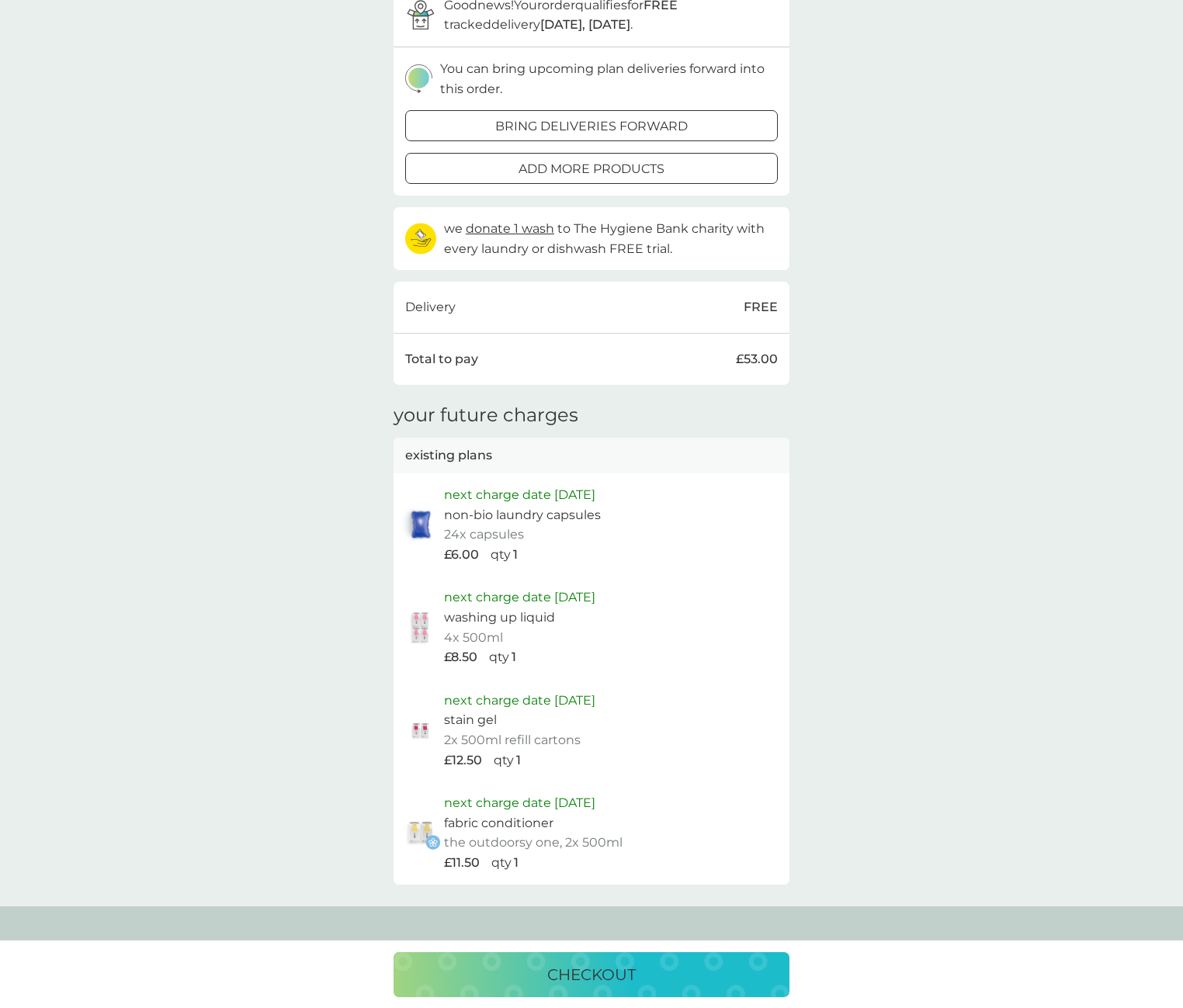
scroll to position [823, 0]
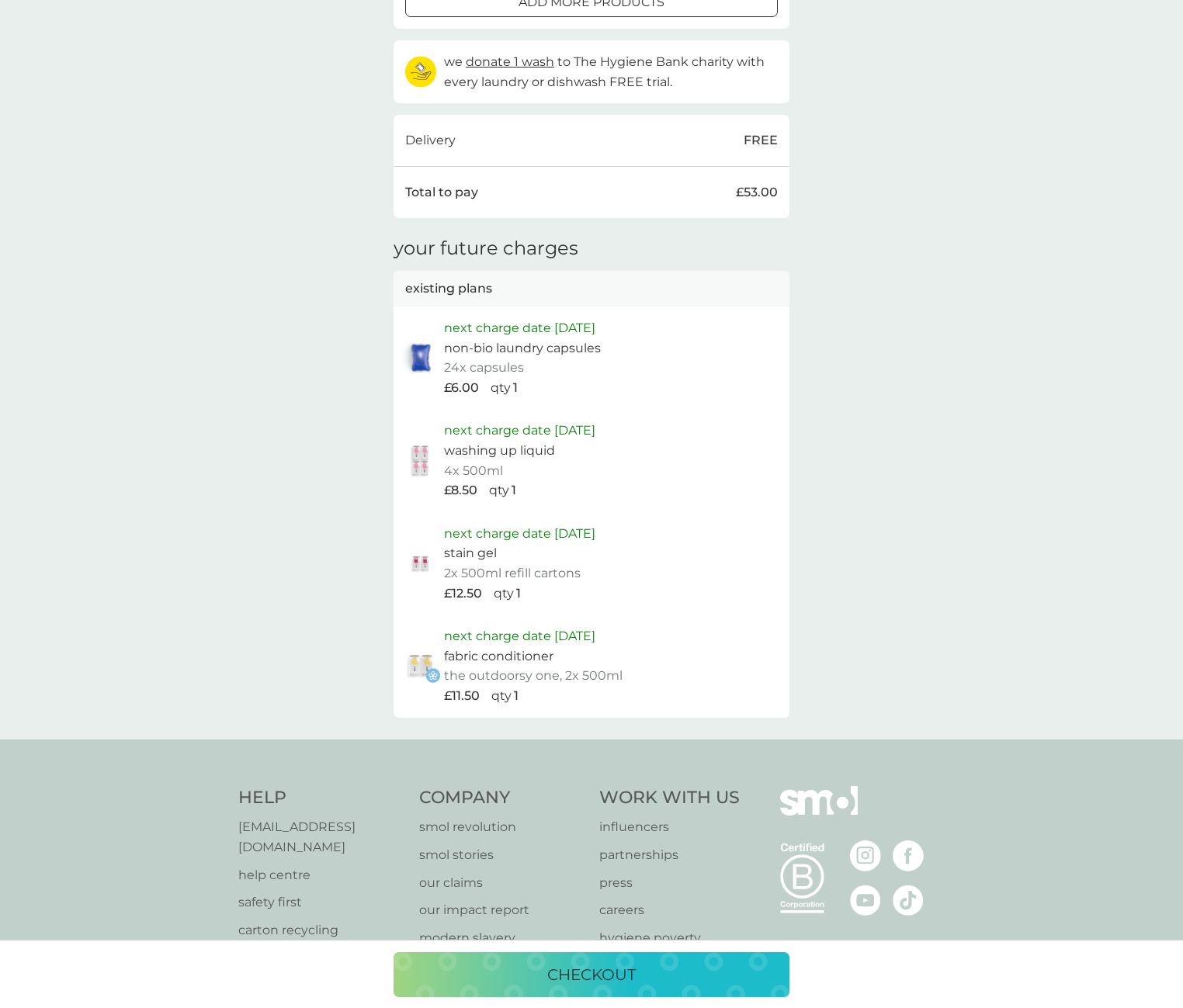
click at [599, 968] on p "checkout" at bounding box center [591, 974] width 88 height 24
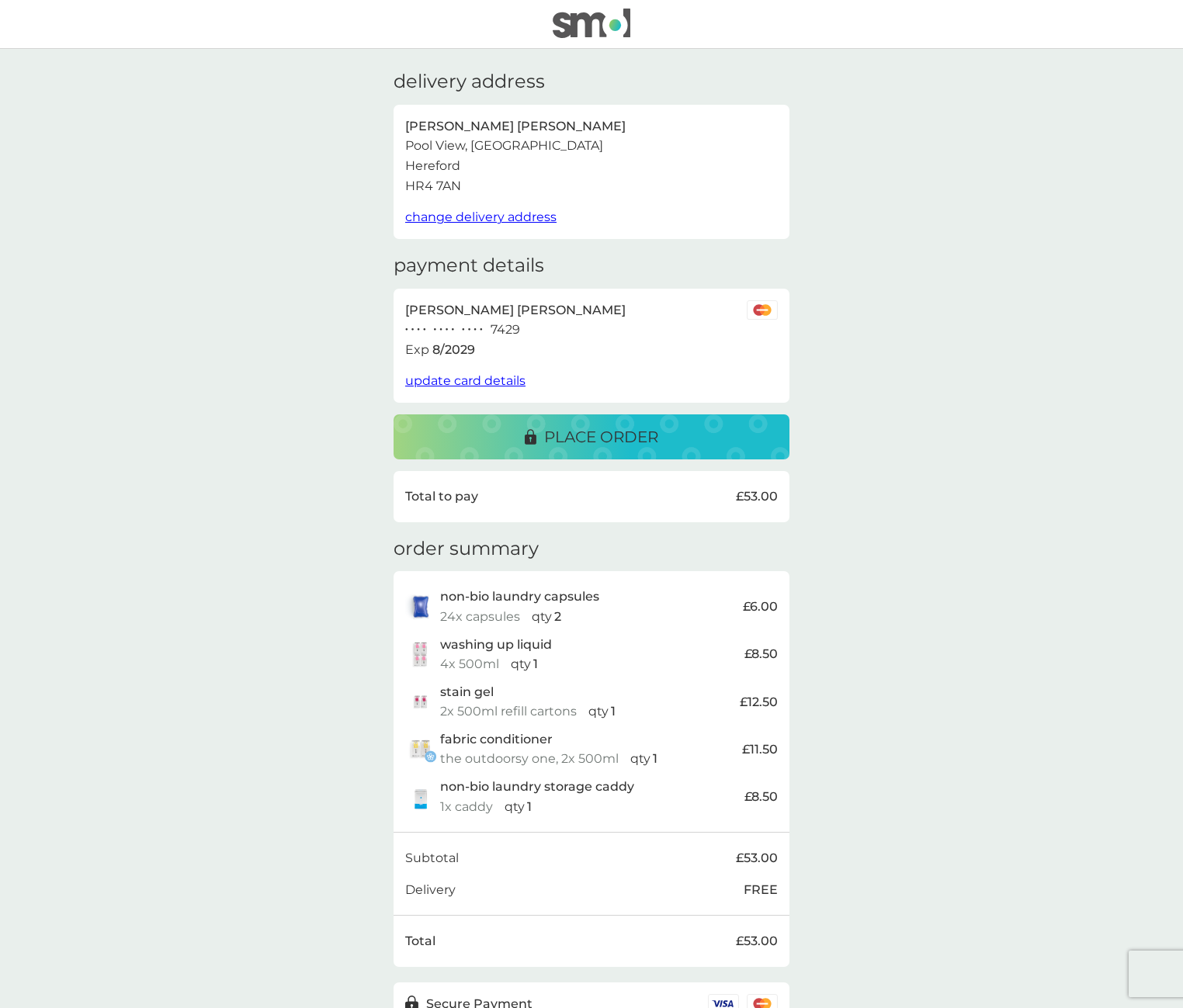
scroll to position [20, 0]
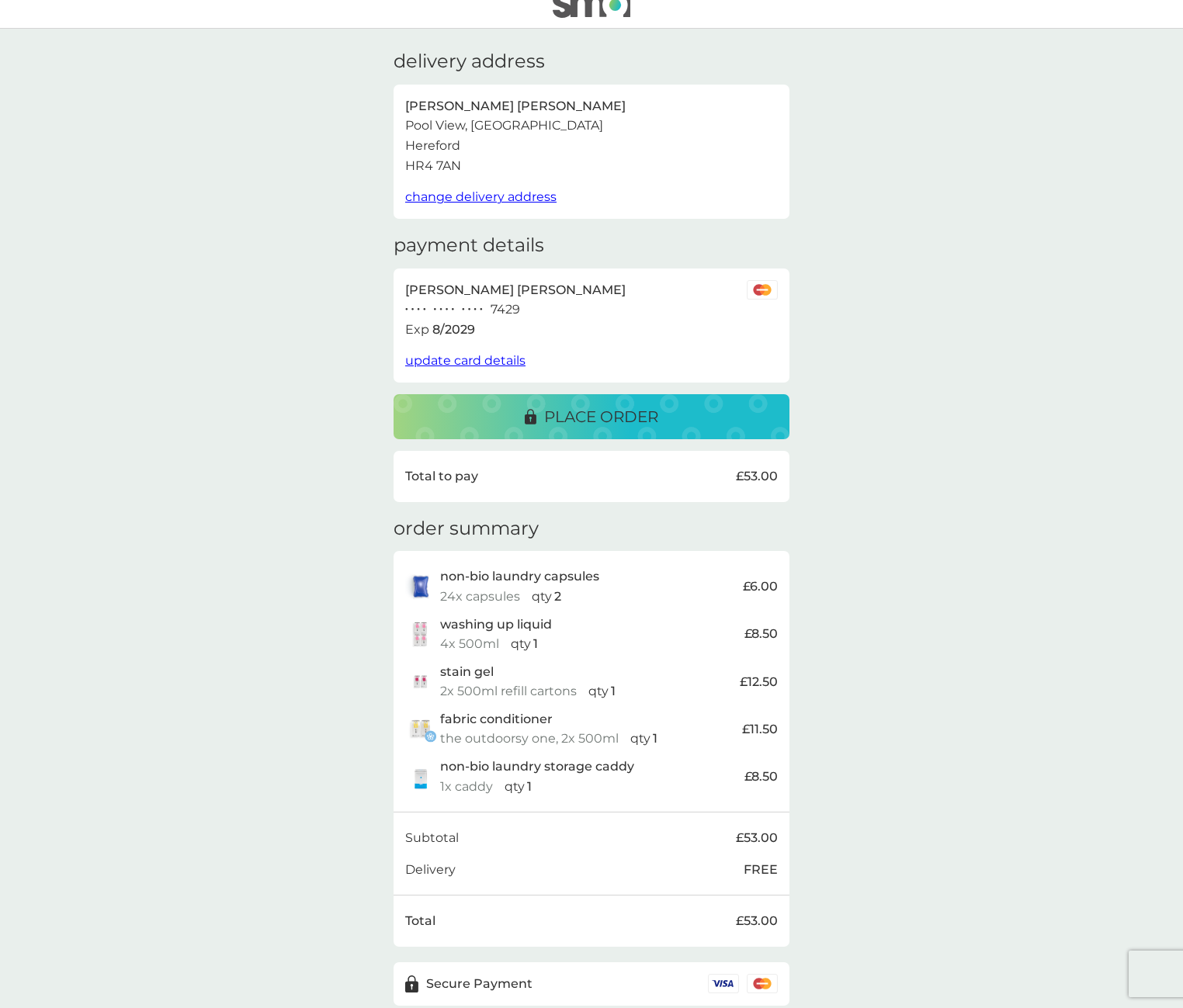
click at [652, 410] on p "place order" at bounding box center [601, 416] width 114 height 24
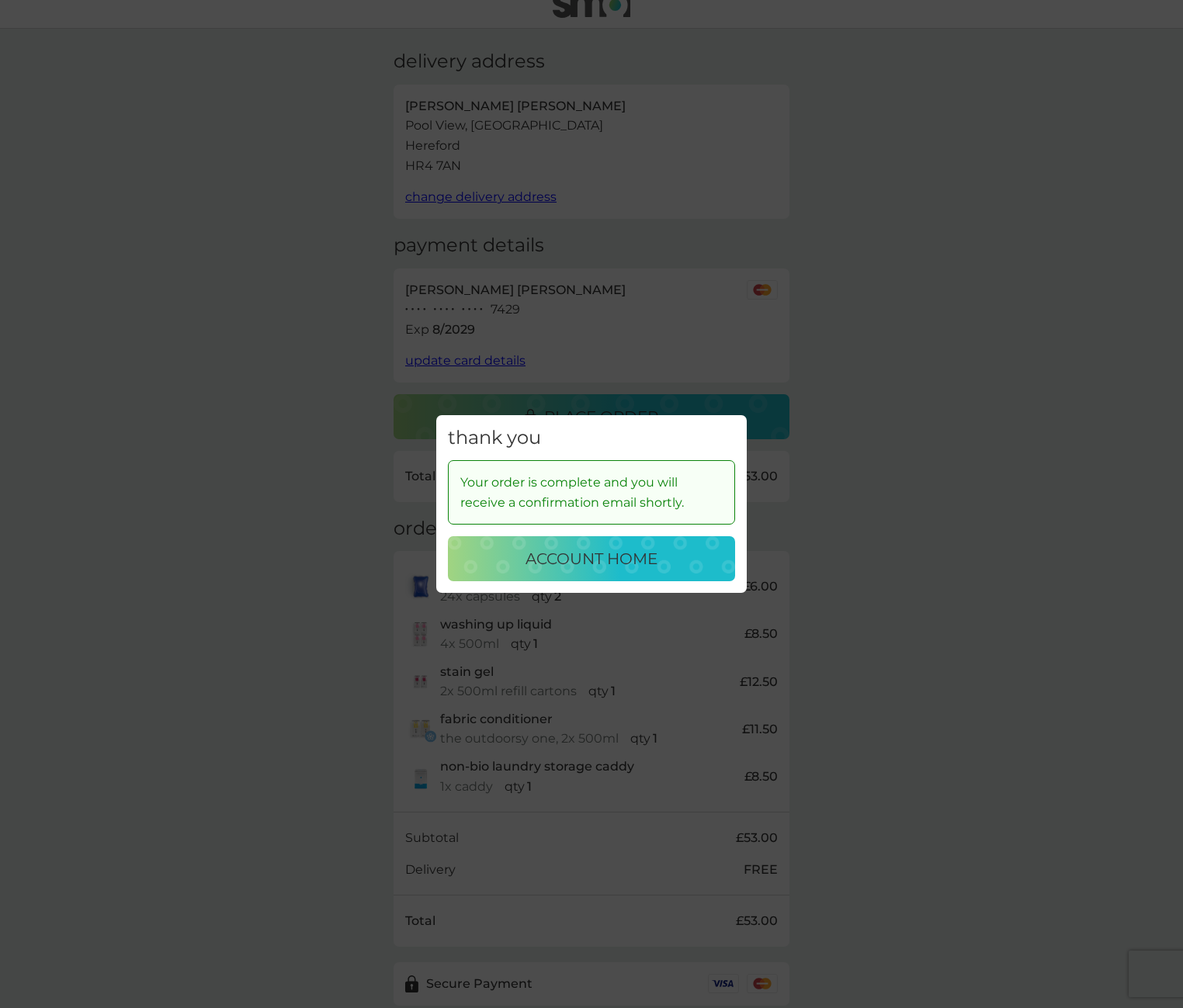
click at [602, 554] on p "account home" at bounding box center [592, 558] width 132 height 24
